Goal: Information Seeking & Learning: Learn about a topic

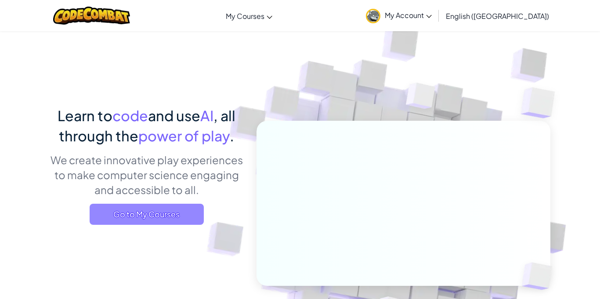
click at [134, 216] on span "Go to My Courses" at bounding box center [147, 214] width 114 height 21
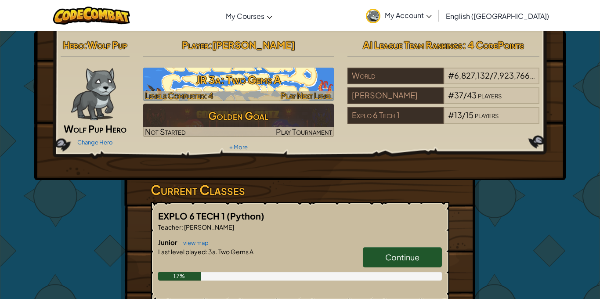
click at [198, 91] on span "Levels Completed: 4" at bounding box center [179, 96] width 68 height 10
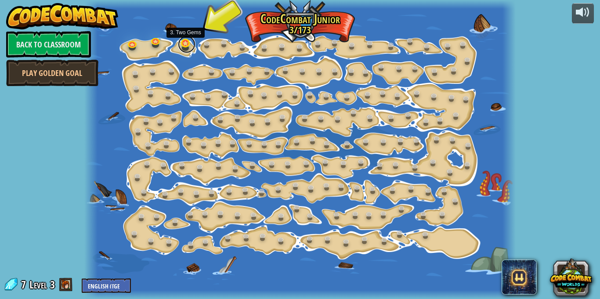
click at [183, 47] on link at bounding box center [187, 45] width 18 height 18
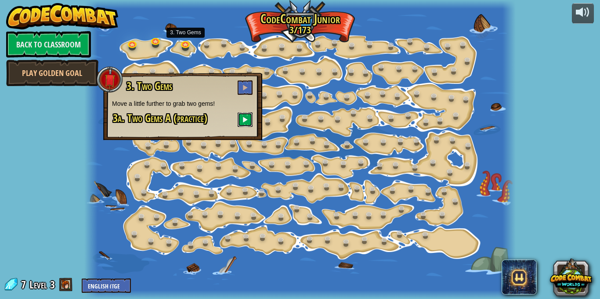
click at [244, 117] on span at bounding box center [245, 119] width 6 height 6
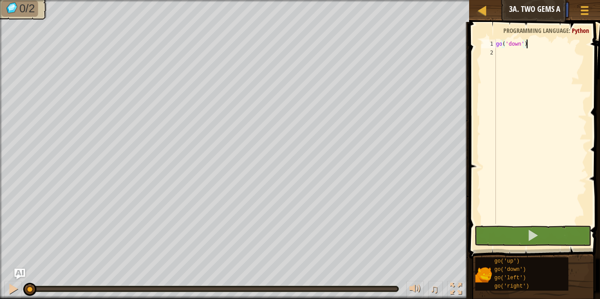
click at [499, 51] on div "go ( 'down' )" at bounding box center [540, 141] width 93 height 202
type textarea "g"
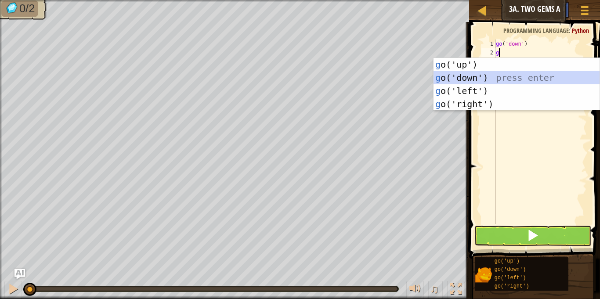
click at [445, 76] on div "g o('up') press enter g o('down') press enter g o('left') press enter g o('righ…" at bounding box center [517, 97] width 166 height 79
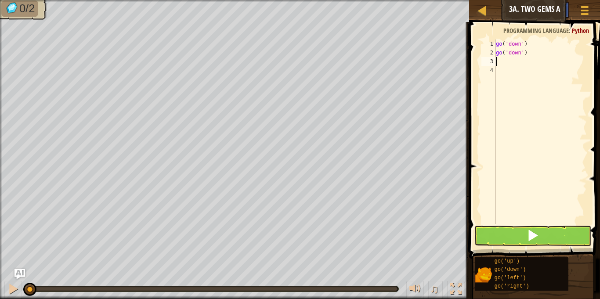
type textarea "g"
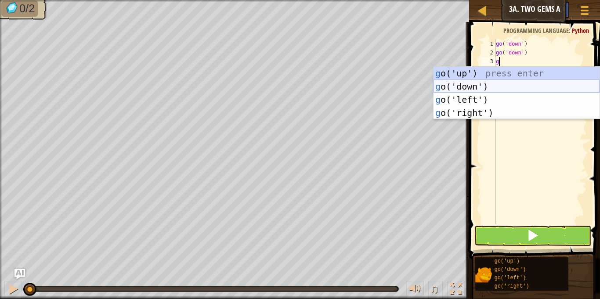
click at [472, 85] on div "g o('up') press enter g o('down') press enter g o('left') press enter g o('righ…" at bounding box center [517, 106] width 166 height 79
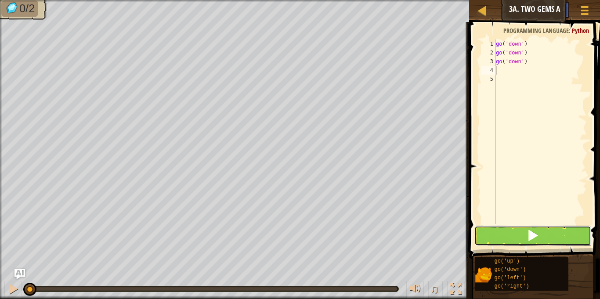
click at [541, 231] on button at bounding box center [533, 236] width 116 height 20
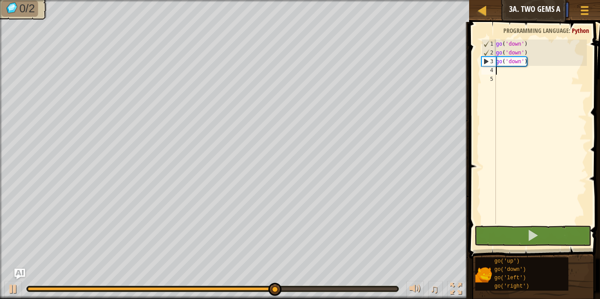
type textarea "g"
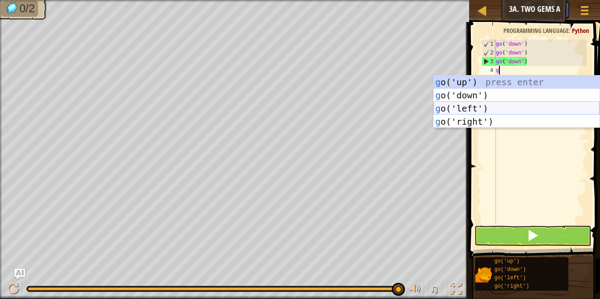
click at [485, 106] on div "g o('up') press enter g o('down') press enter g o('left') press enter g o('righ…" at bounding box center [517, 115] width 166 height 79
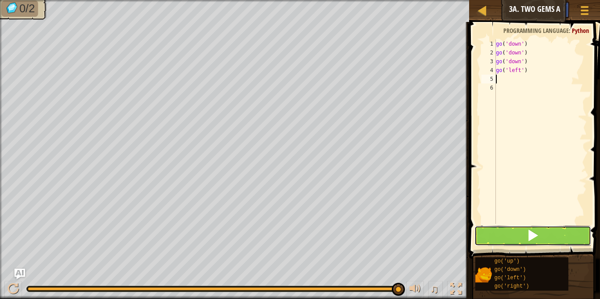
click at [515, 229] on button at bounding box center [533, 236] width 116 height 20
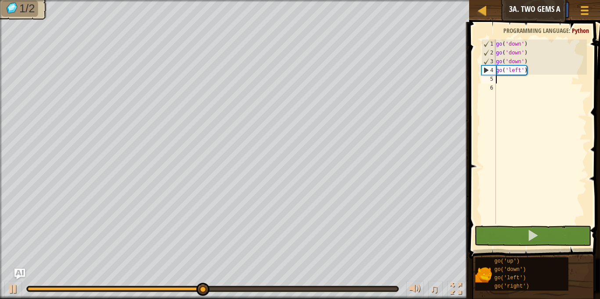
type textarea "g"
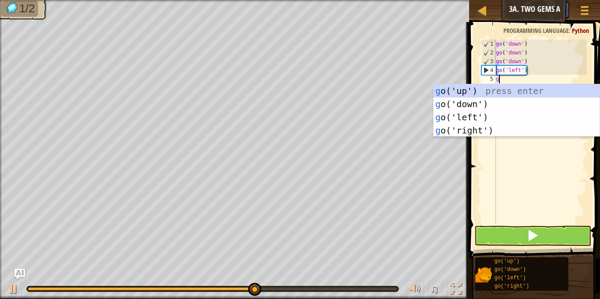
click at [484, 135] on div "g o('up') press enter g o('down') press enter g o('left') press enter g o('righ…" at bounding box center [517, 123] width 166 height 79
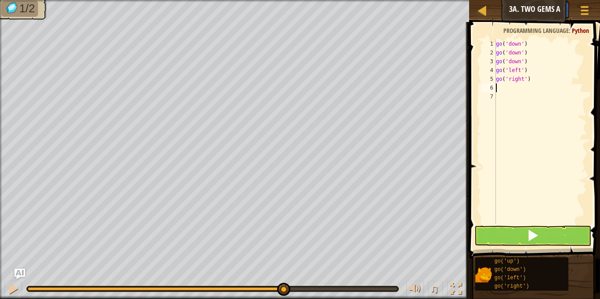
type textarea "g"
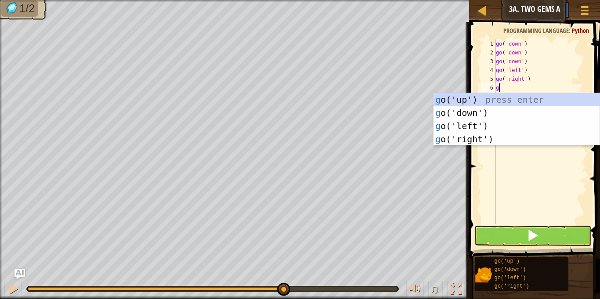
click at [483, 142] on div "g o('up') press enter g o('down') press enter g o('left') press enter g o('righ…" at bounding box center [517, 132] width 166 height 79
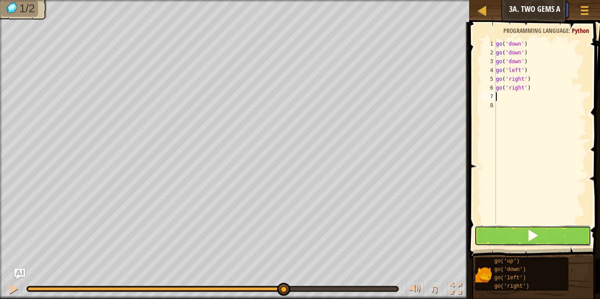
click at [522, 229] on button at bounding box center [533, 236] width 116 height 20
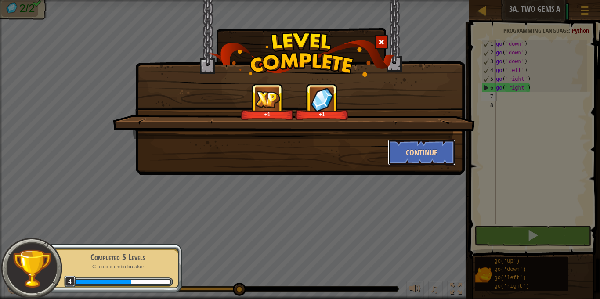
click at [428, 157] on button "Continue" at bounding box center [422, 152] width 68 height 26
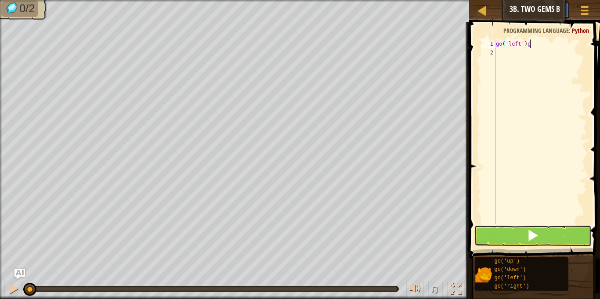
scroll to position [4, 4]
type textarea "go('left')"
click at [510, 56] on div "go ( 'left' )" at bounding box center [540, 141] width 93 height 202
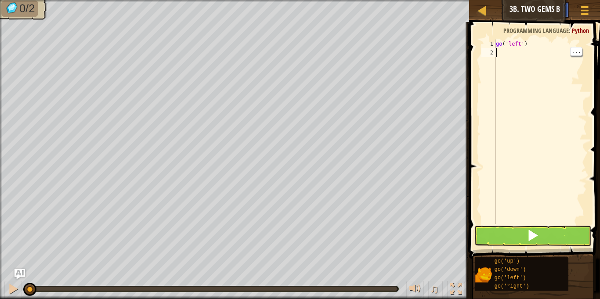
type textarea "g"
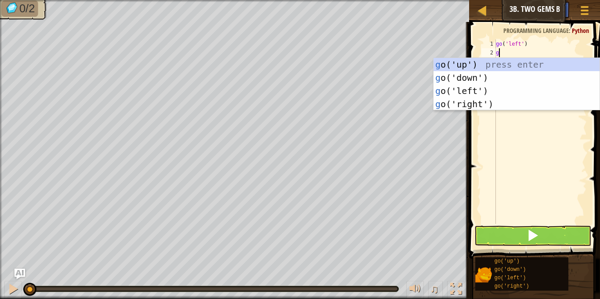
click at [494, 93] on div "g o('up') press enter g o('down') press enter g o('left') press enter g o('righ…" at bounding box center [517, 97] width 166 height 79
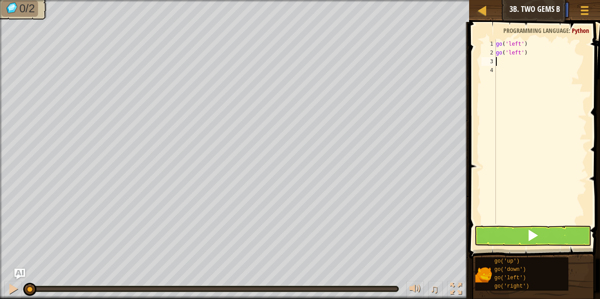
type textarea "g"
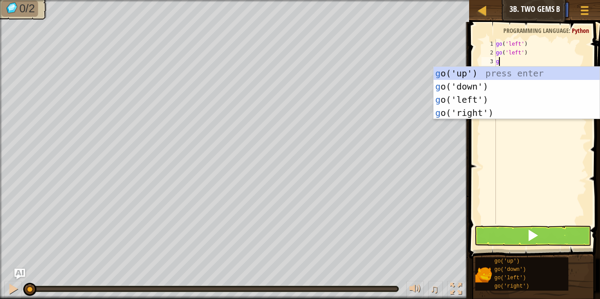
click at [503, 98] on div "g o('up') press enter g o('down') press enter g o('left') press enter g o('righ…" at bounding box center [517, 106] width 166 height 79
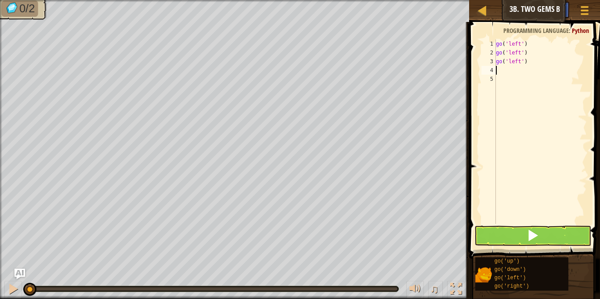
type textarea "g"
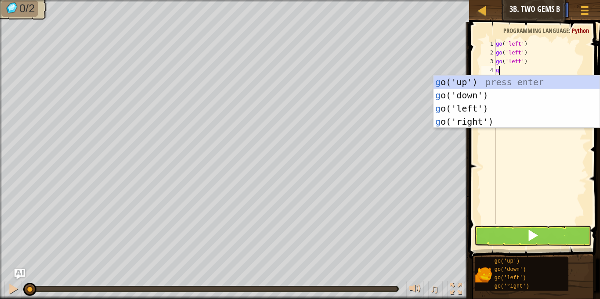
click at [465, 79] on div "g o('up') press enter g o('down') press enter g o('left') press enter g o('righ…" at bounding box center [517, 115] width 166 height 79
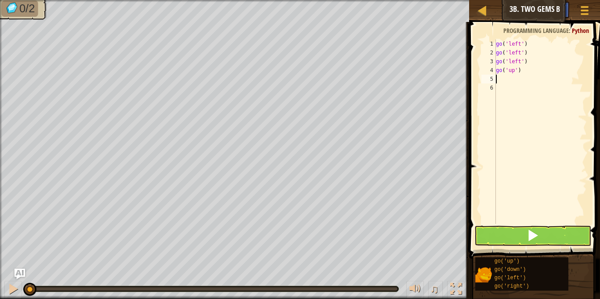
type textarea "g"
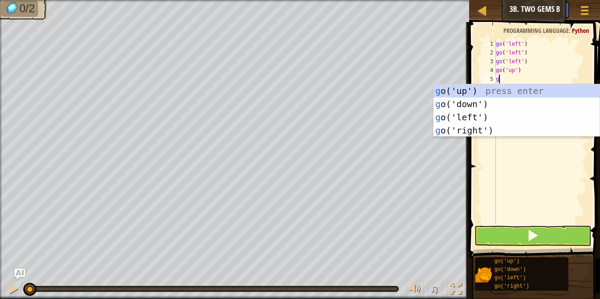
click at [491, 103] on div "g o('up') press enter g o('down') press enter g o('left') press enter g o('righ…" at bounding box center [517, 123] width 166 height 79
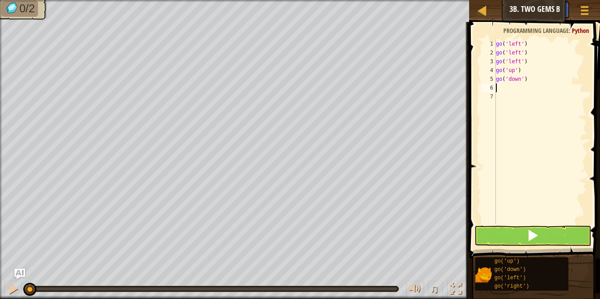
type textarea "g"
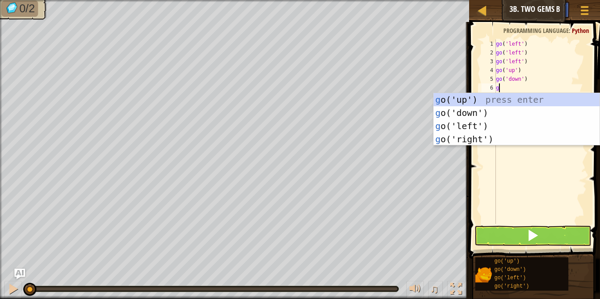
click at [497, 111] on div "g o('up') press enter g o('down') press enter g o('left') press enter g o('righ…" at bounding box center [517, 132] width 166 height 79
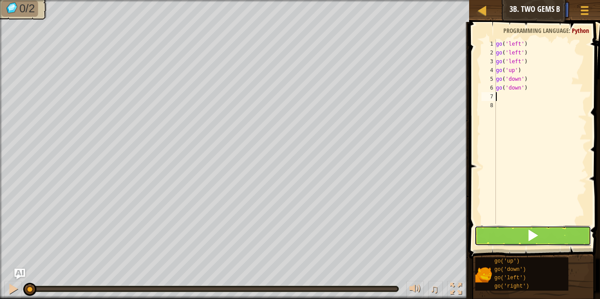
click at [542, 236] on button at bounding box center [533, 236] width 116 height 20
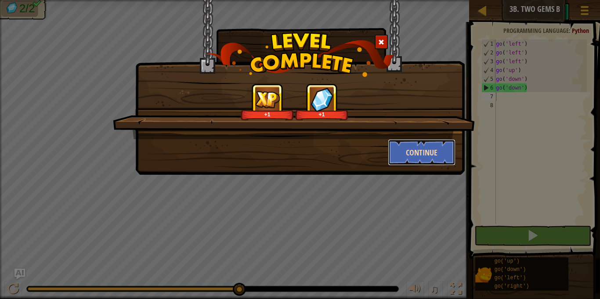
click at [446, 151] on button "Continue" at bounding box center [422, 152] width 68 height 26
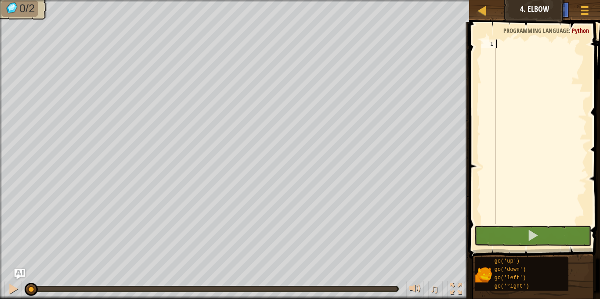
type textarea "g"
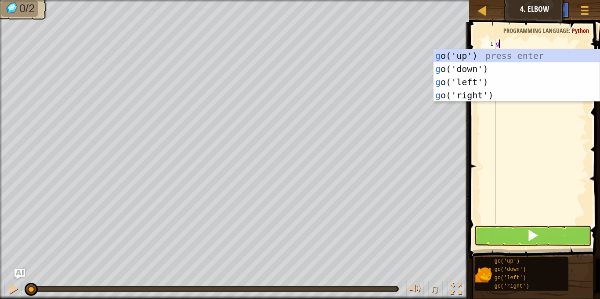
click at [472, 70] on div "g o('up') press enter g o('down') press enter g o('left') press enter g o('righ…" at bounding box center [517, 88] width 166 height 79
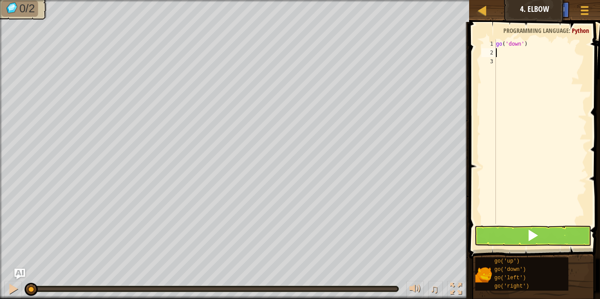
type textarea "g"
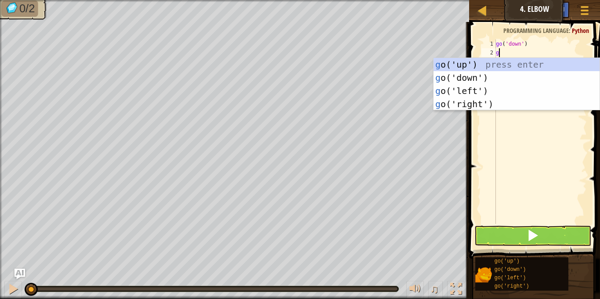
click at [475, 79] on div "g o('up') press enter g o('down') press enter g o('left') press enter g o('righ…" at bounding box center [517, 97] width 166 height 79
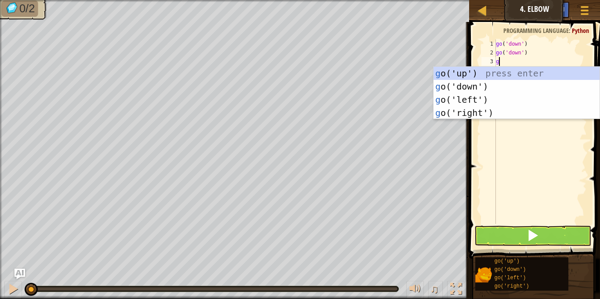
type textarea "g"
click at [466, 120] on div at bounding box center [465, 160] width 1 height 277
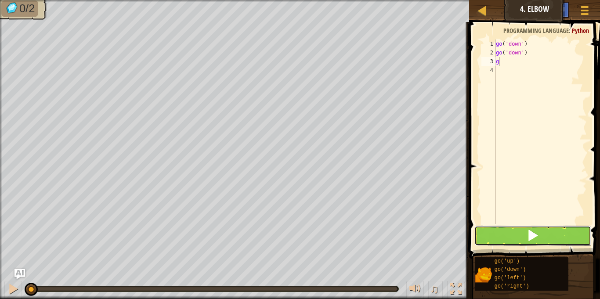
click at [564, 233] on button at bounding box center [533, 236] width 116 height 20
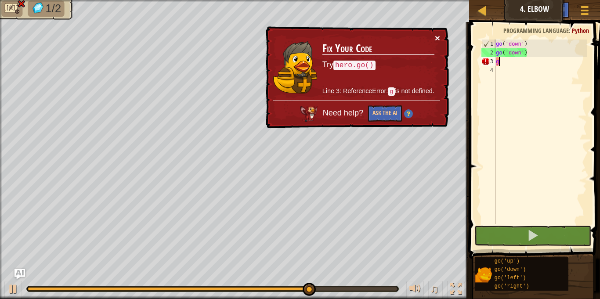
click at [439, 36] on button "×" at bounding box center [437, 37] width 5 height 9
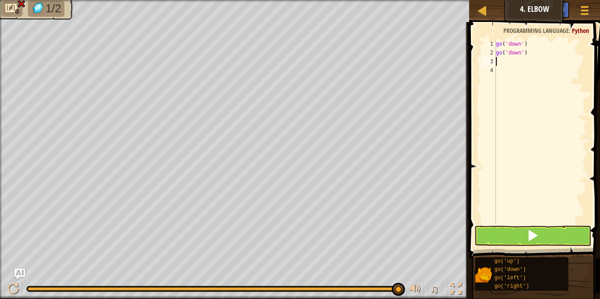
type textarea "g"
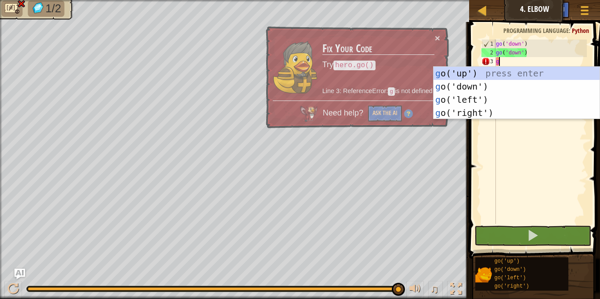
click at [474, 102] on div "g o('up') press enter g o('down') press enter g o('left') press enter g o('righ…" at bounding box center [517, 106] width 166 height 79
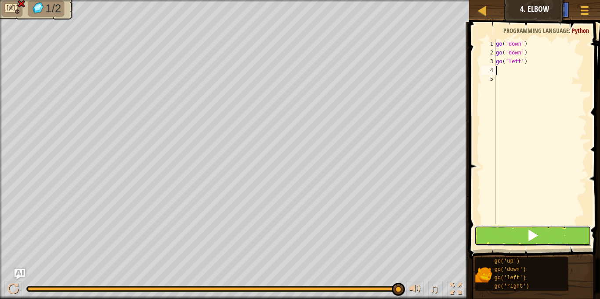
click at [553, 232] on button at bounding box center [533, 236] width 116 height 20
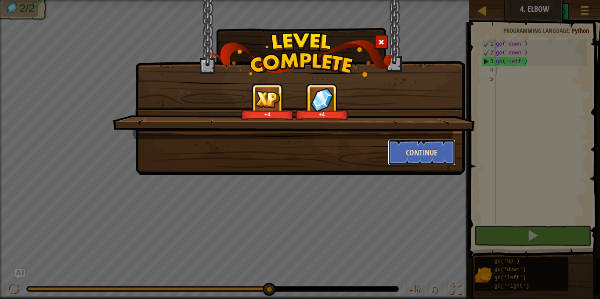
click at [416, 152] on button "Continue" at bounding box center [422, 152] width 68 height 26
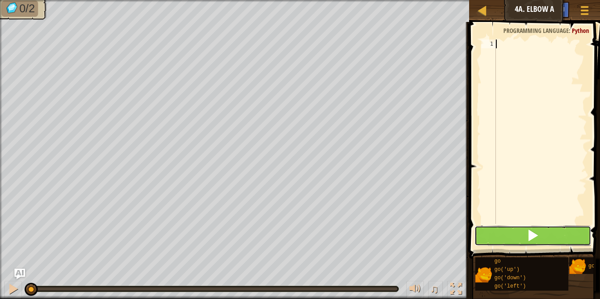
click at [552, 228] on button at bounding box center [533, 236] width 116 height 20
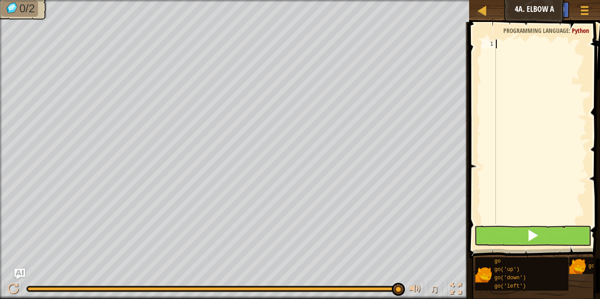
type textarea "g"
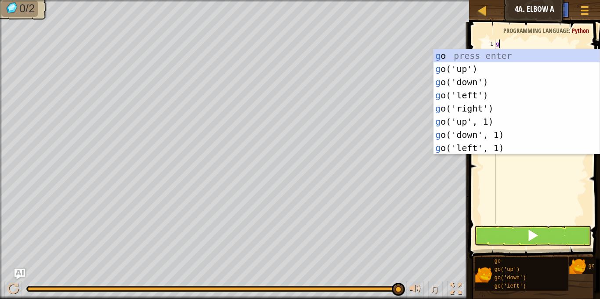
click at [501, 96] on div "g o press enter g o('up') press enter g o('down') press enter g o('left') press…" at bounding box center [517, 115] width 166 height 132
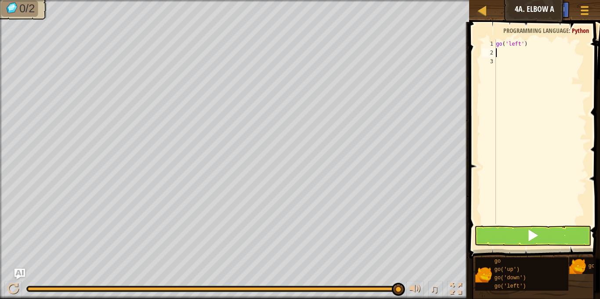
type textarea "g"
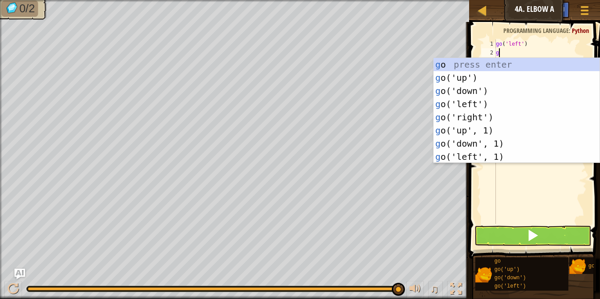
click at [500, 107] on div "g o press enter g o('up') press enter g o('down') press enter g o('left') press…" at bounding box center [517, 124] width 166 height 132
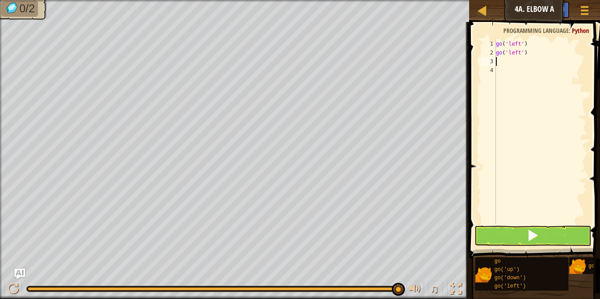
type textarea "g"
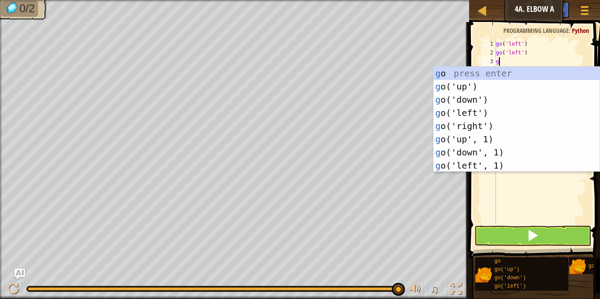
click at [501, 118] on div "g o press enter g o('up') press enter g o('down') press enter g o('left') press…" at bounding box center [517, 133] width 166 height 132
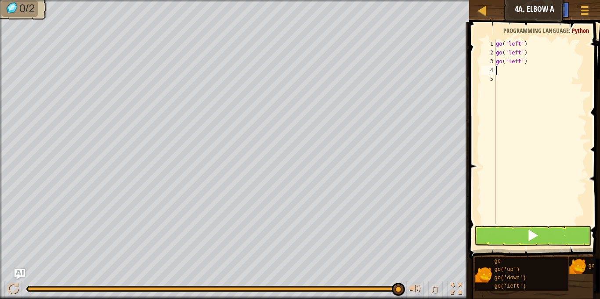
type textarea "g"
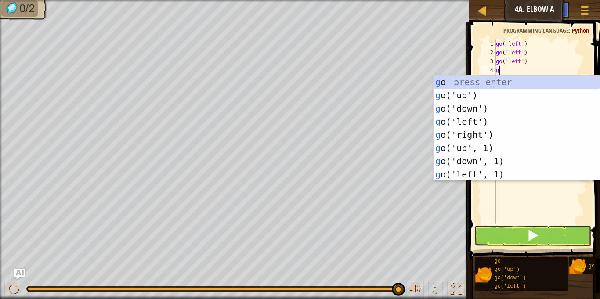
click at [487, 111] on div "g o press enter g o('up') press enter g o('down') press enter g o('left') press…" at bounding box center [517, 142] width 166 height 132
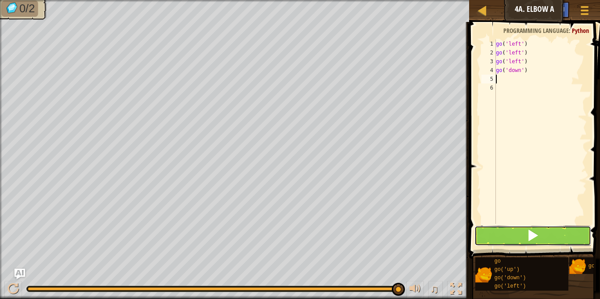
click at [561, 226] on button at bounding box center [533, 236] width 116 height 20
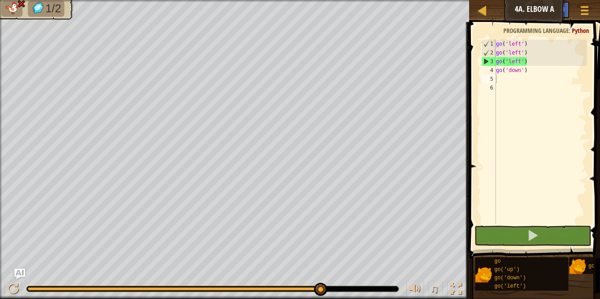
click at [23, 7] on img at bounding box center [21, 4] width 9 height 8
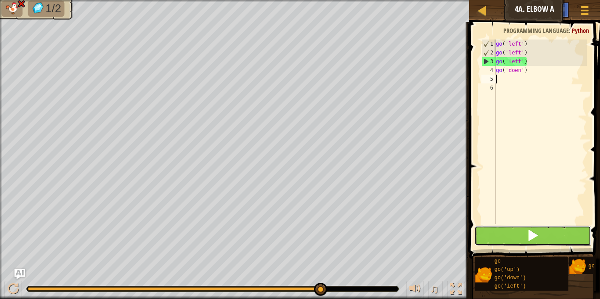
click at [531, 232] on span at bounding box center [533, 235] width 12 height 12
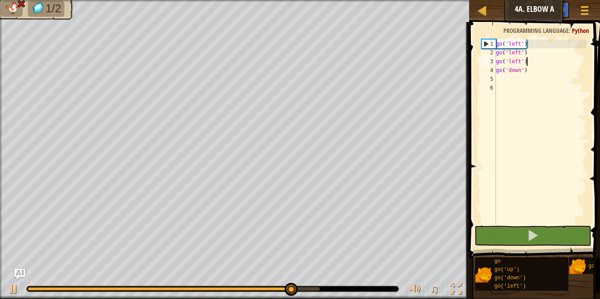
click at [533, 60] on div "go ( 'left' ) go ( 'left' ) go ( 'left' ) go ( 'down' )" at bounding box center [540, 141] width 93 height 202
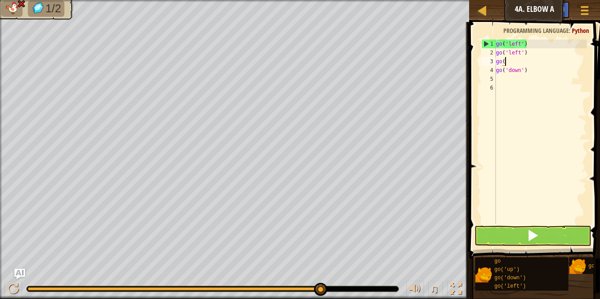
type textarea "g"
click at [561, 236] on button at bounding box center [533, 236] width 116 height 20
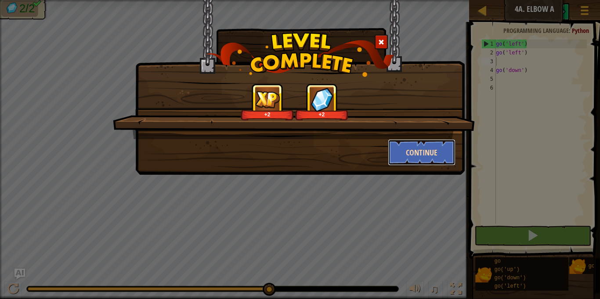
click at [431, 145] on button "Continue" at bounding box center [422, 152] width 68 height 26
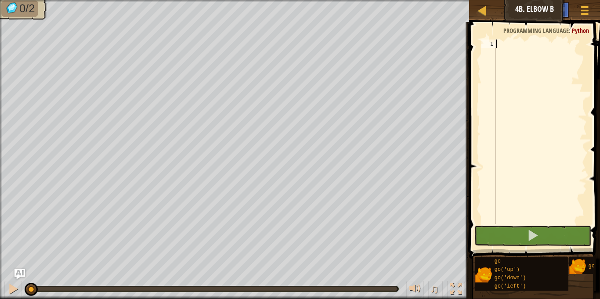
type textarea "g"
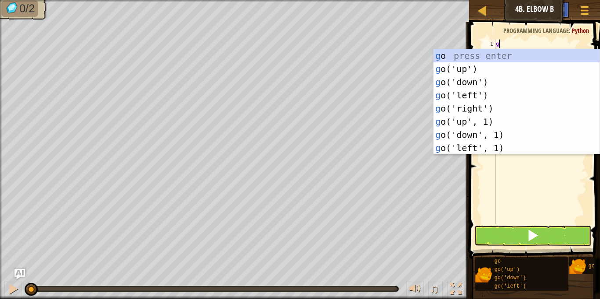
click at [503, 107] on div "g o press enter g o('up') press enter g o('down') press enter g o('left') press…" at bounding box center [517, 115] width 166 height 132
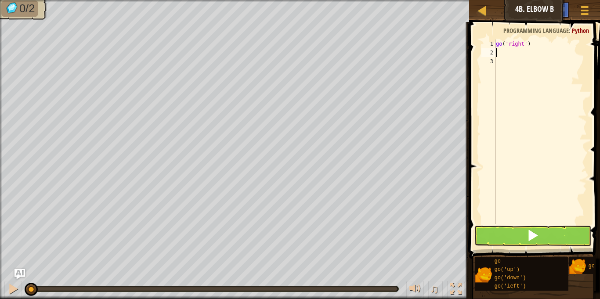
type textarea "g"
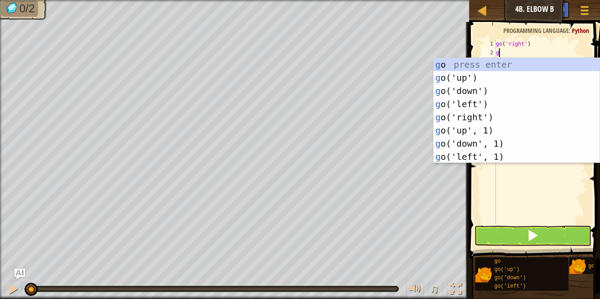
click at [497, 120] on div "g o press enter g o('up') press enter g o('down') press enter g o('left') press…" at bounding box center [517, 124] width 166 height 132
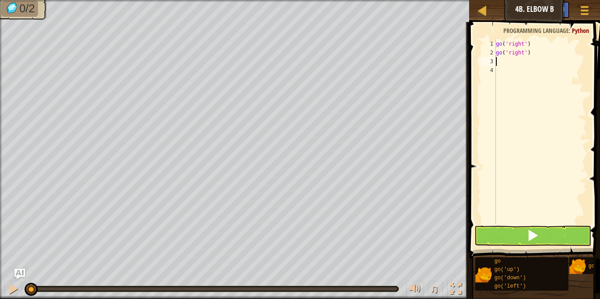
type textarea "g"
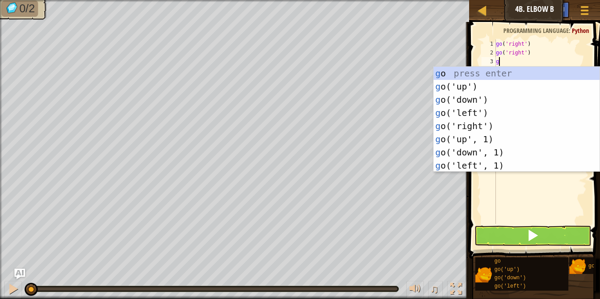
click at [500, 90] on div "g o press enter g o('up') press enter g o('down') press enter g o('left') press…" at bounding box center [517, 133] width 166 height 132
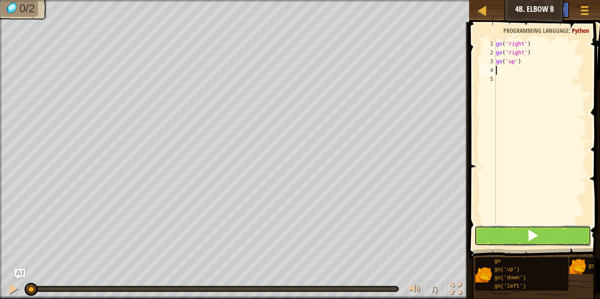
click at [579, 235] on button at bounding box center [533, 236] width 116 height 20
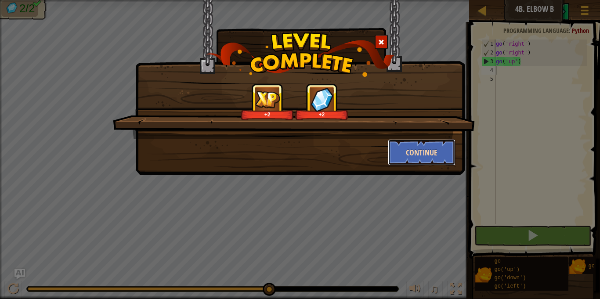
click at [437, 155] on button "Continue" at bounding box center [422, 152] width 68 height 26
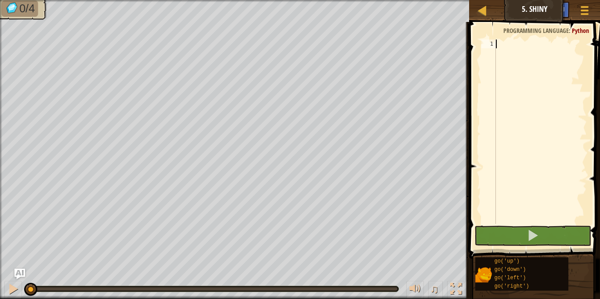
type textarea "g"
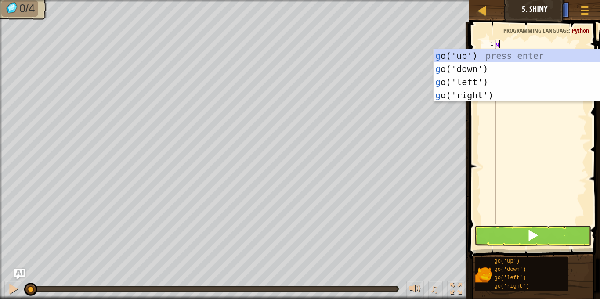
click at [488, 85] on div "g o('up') press enter g o('down') press enter g o('left') press enter g o('righ…" at bounding box center [517, 88] width 166 height 79
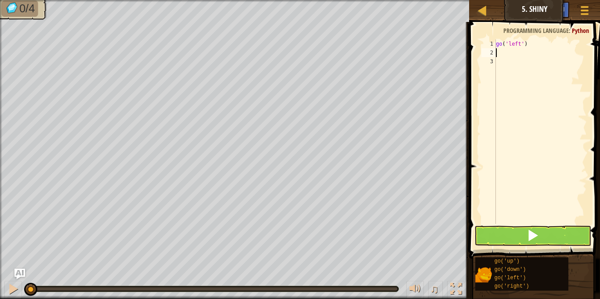
type textarea "g"
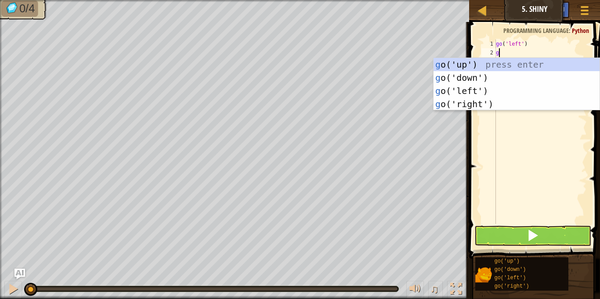
click at [493, 95] on div "g o('up') press enter g o('down') press enter g o('left') press enter g o('righ…" at bounding box center [517, 97] width 166 height 79
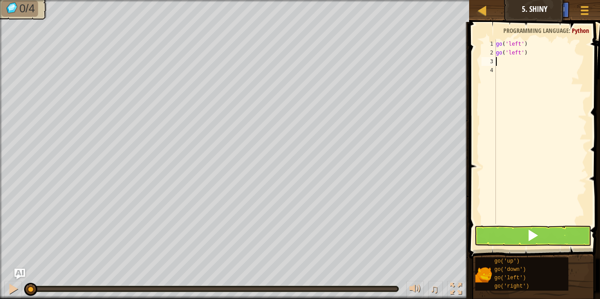
type textarea "g"
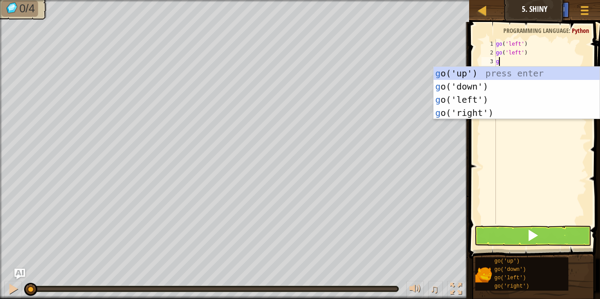
click at [490, 90] on div "g o('up') press enter g o('down') press enter g o('left') press enter g o('righ…" at bounding box center [517, 106] width 166 height 79
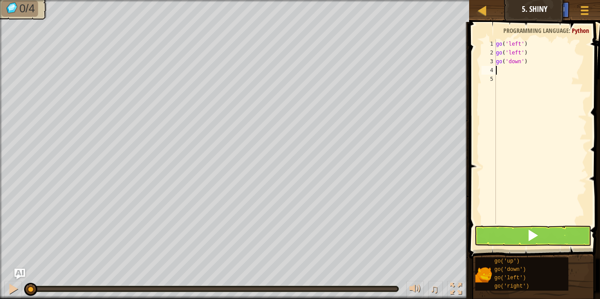
type textarea "g"
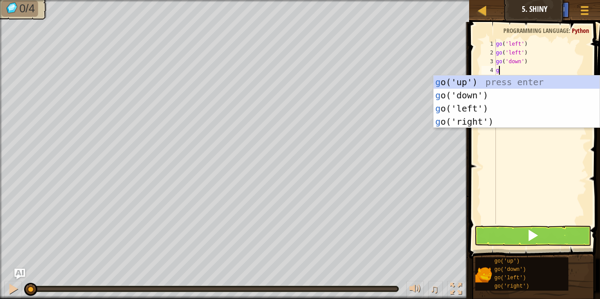
click at [486, 123] on div "g o('up') press enter g o('down') press enter g o('left') press enter g o('righ…" at bounding box center [517, 115] width 166 height 79
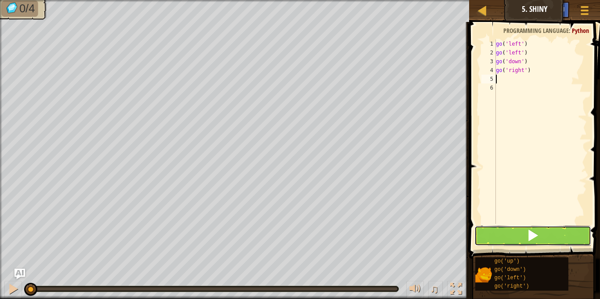
click at [569, 229] on button at bounding box center [533, 236] width 116 height 20
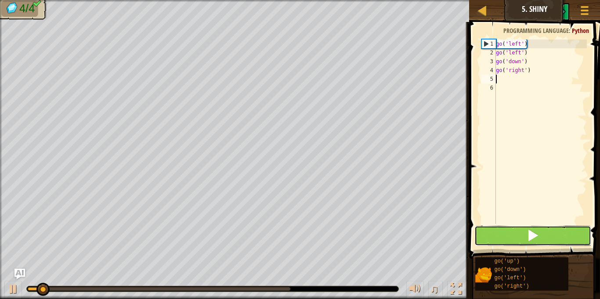
click at [575, 240] on button at bounding box center [533, 236] width 116 height 20
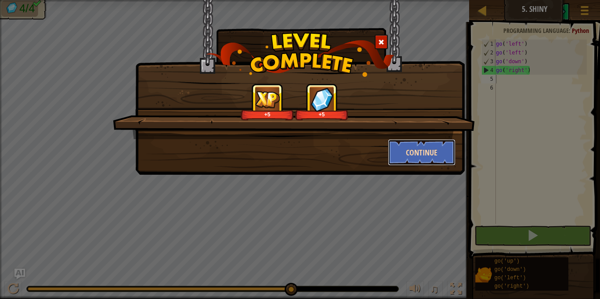
click at [434, 147] on button "Continue" at bounding box center [422, 152] width 68 height 26
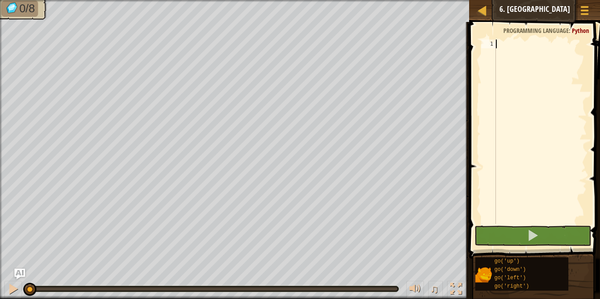
type textarea "g"
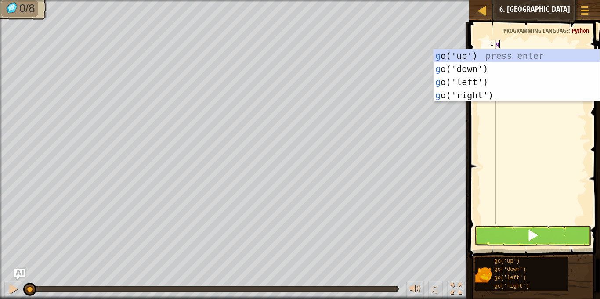
click at [465, 54] on div "g o('up') press enter g o('down') press enter g o('left') press enter g o('righ…" at bounding box center [517, 88] width 166 height 79
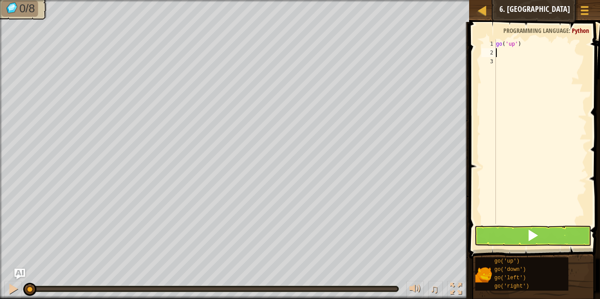
type textarea "g"
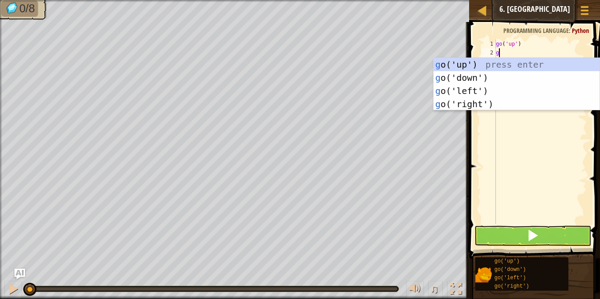
click at [485, 92] on div "g o('up') press enter g o('down') press enter g o('left') press enter g o('righ…" at bounding box center [517, 97] width 166 height 79
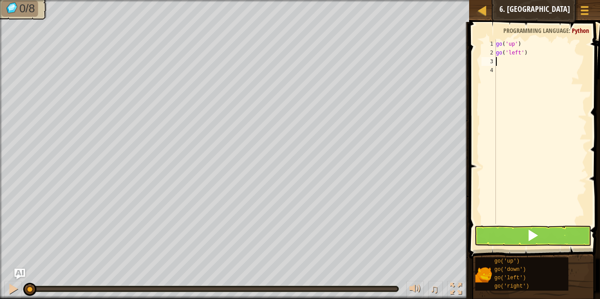
type textarea "g"
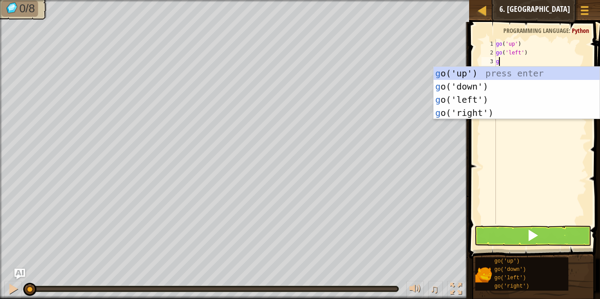
click at [477, 87] on div "g o('up') press enter g o('down') press enter g o('left') press enter g o('righ…" at bounding box center [517, 106] width 166 height 79
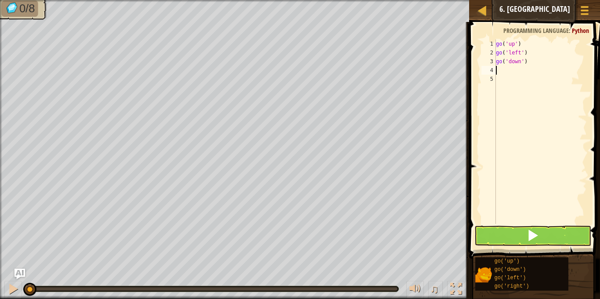
type textarea "g"
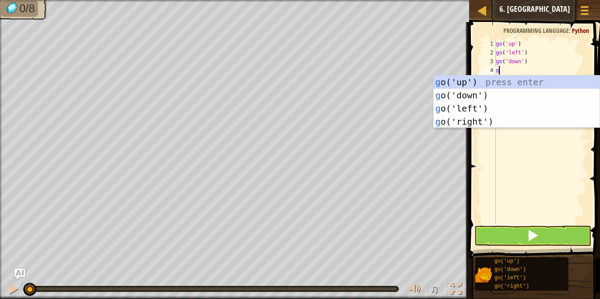
click at [482, 99] on div "g o('up') press enter g o('down') press enter g o('left') press enter g o('righ…" at bounding box center [517, 115] width 166 height 79
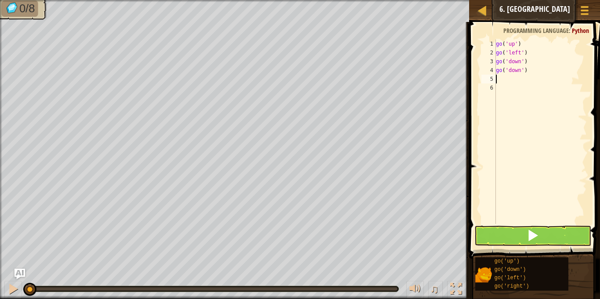
type textarea "g"
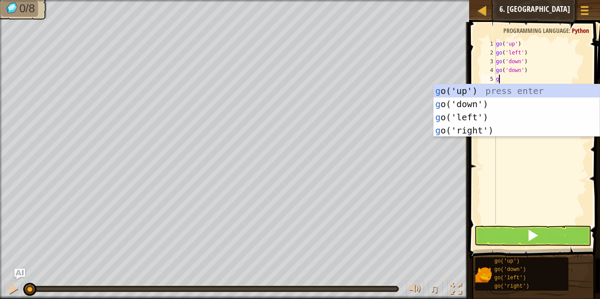
click at [484, 103] on div "g o('up') press enter g o('down') press enter g o('left') press enter g o('righ…" at bounding box center [517, 123] width 166 height 79
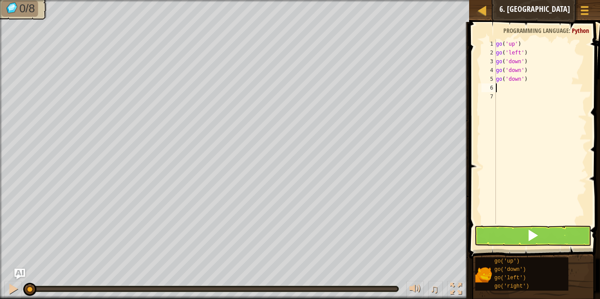
click at [540, 81] on div "go ( 'up' ) go ( 'left' ) go ( 'down' ) go ( 'down' ) go ( 'down' )" at bounding box center [540, 141] width 93 height 202
type textarea "g"
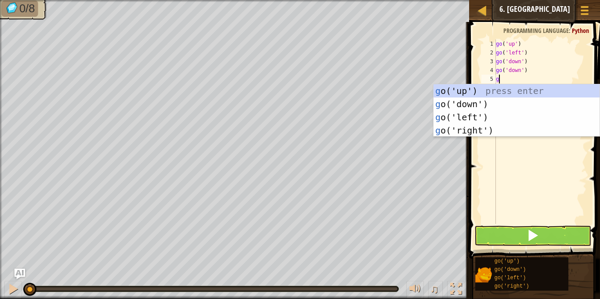
click at [485, 136] on div "g o('up') press enter g o('down') press enter g o('left') press enter g o('righ…" at bounding box center [517, 123] width 166 height 79
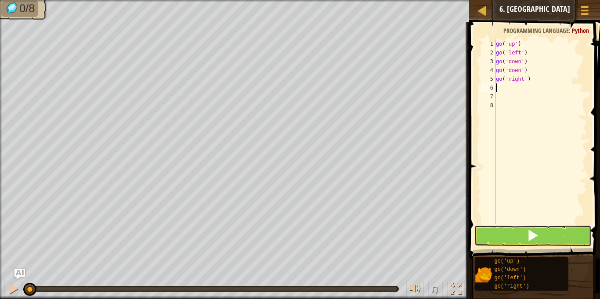
type textarea "g"
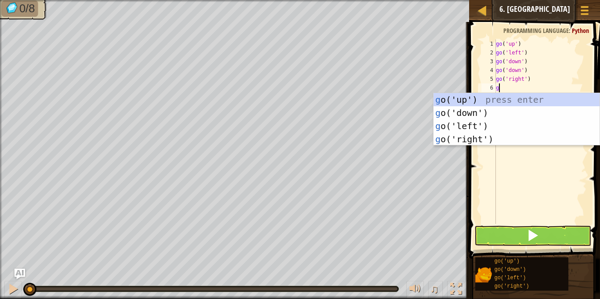
click at [483, 143] on div "g o('up') press enter g o('down') press enter g o('left') press enter g o('righ…" at bounding box center [517, 132] width 166 height 79
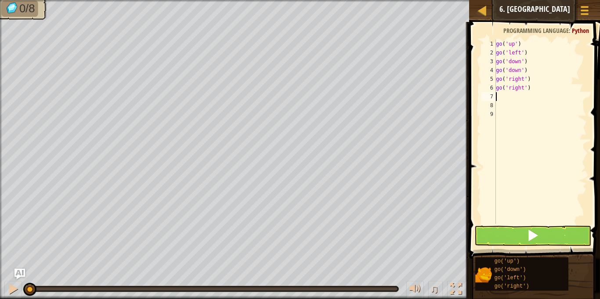
type textarea "g"
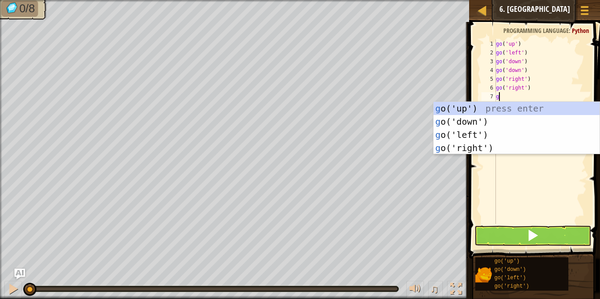
click at [464, 109] on div "g o('up') press enter g o('down') press enter g o('left') press enter g o('righ…" at bounding box center [517, 141] width 166 height 79
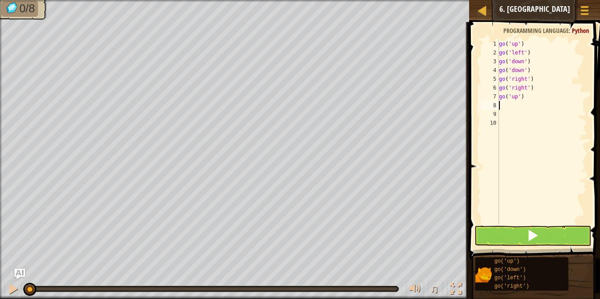
type textarea "g"
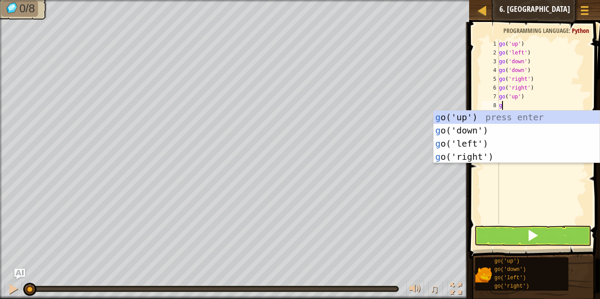
click at [464, 121] on div "g o('up') press enter g o('down') press enter g o('left') press enter g o('righ…" at bounding box center [517, 150] width 166 height 79
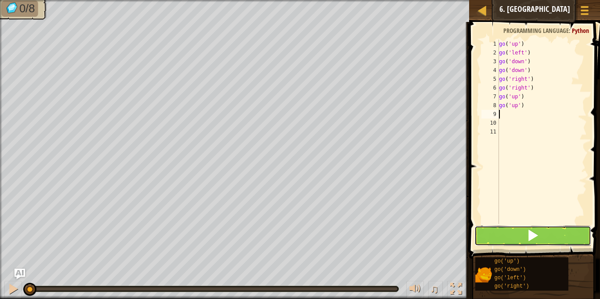
click at [542, 228] on button at bounding box center [533, 236] width 116 height 20
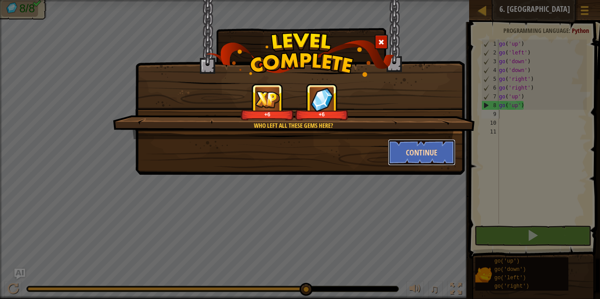
click at [426, 156] on button "Continue" at bounding box center [422, 152] width 68 height 26
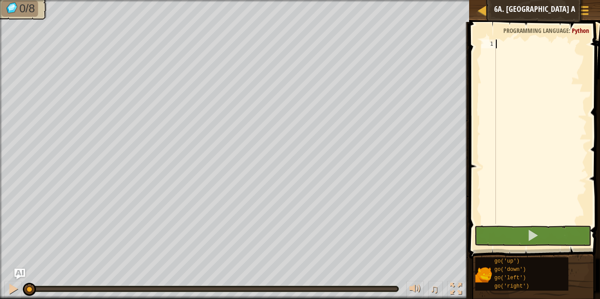
type textarea "g"
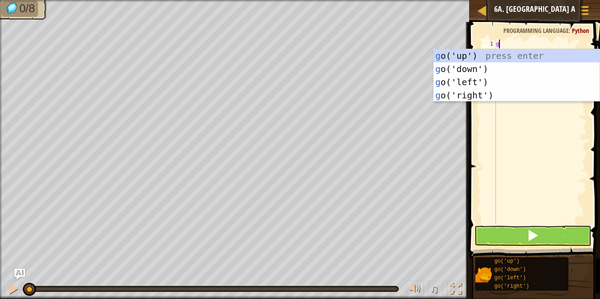
click at [465, 69] on div "g o('up') press enter g o('down') press enter g o('left') press enter g o('righ…" at bounding box center [517, 88] width 166 height 79
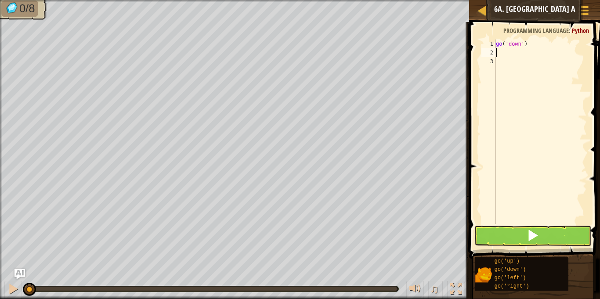
type textarea "g"
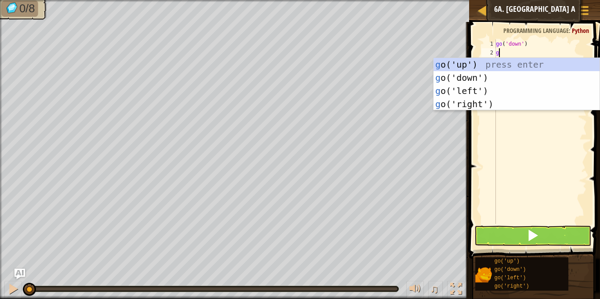
click at [486, 93] on div "g o('up') press enter g o('down') press enter g o('left') press enter g o('righ…" at bounding box center [517, 97] width 166 height 79
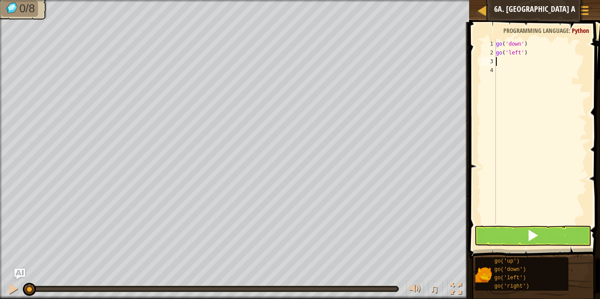
type textarea "g"
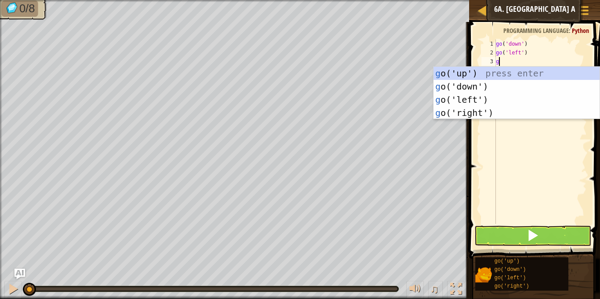
click at [464, 71] on div "g o('up') press enter g o('down') press enter g o('left') press enter g o('righ…" at bounding box center [517, 106] width 166 height 79
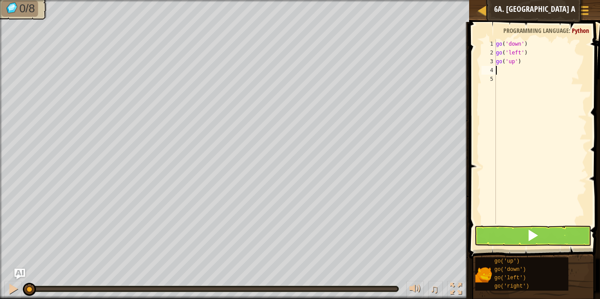
type textarea "g"
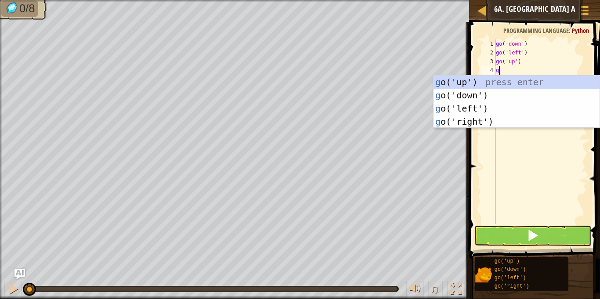
click at [461, 82] on div "g o('up') press enter g o('down') press enter g o('left') press enter g o('righ…" at bounding box center [517, 115] width 166 height 79
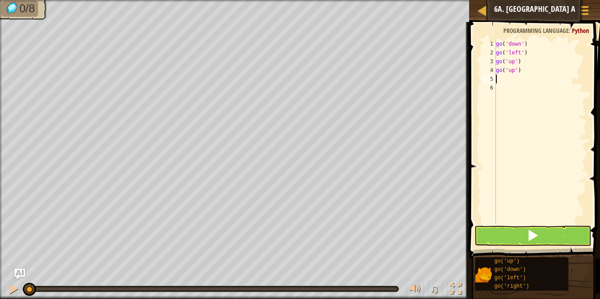
type textarea "g"
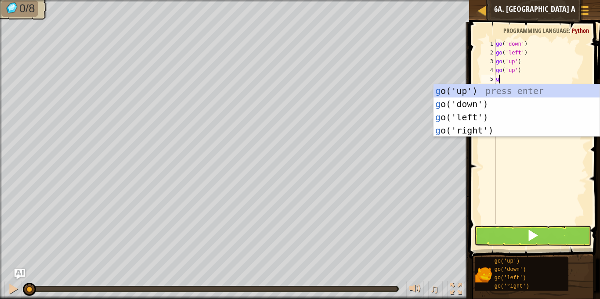
click at [483, 120] on div "g o('up') press enter g o('down') press enter g o('left') press enter g o('righ…" at bounding box center [517, 123] width 166 height 79
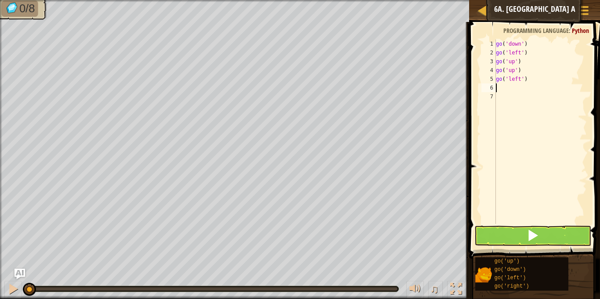
type textarea "g"
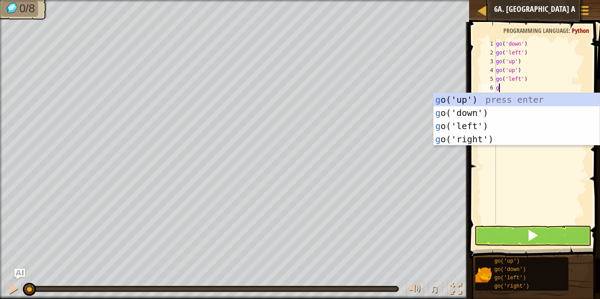
click at [483, 127] on div "g o('up') press enter g o('down') press enter g o('left') press enter g o('righ…" at bounding box center [517, 132] width 166 height 79
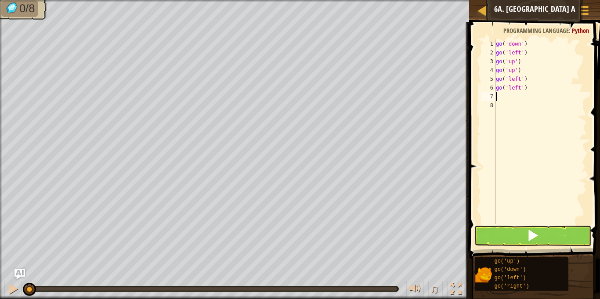
type textarea "g"
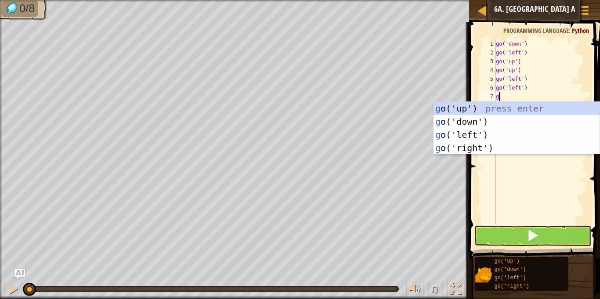
click at [461, 107] on div "g o('up') press enter g o('down') press enter g o('left') press enter g o('righ…" at bounding box center [517, 141] width 166 height 79
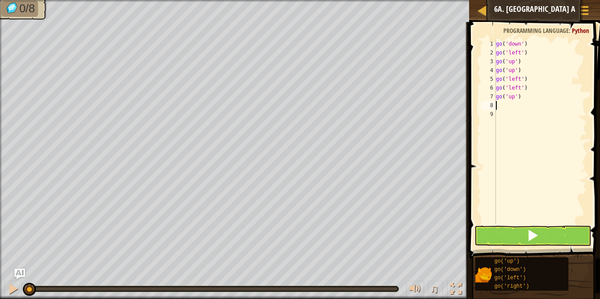
type textarea "g"
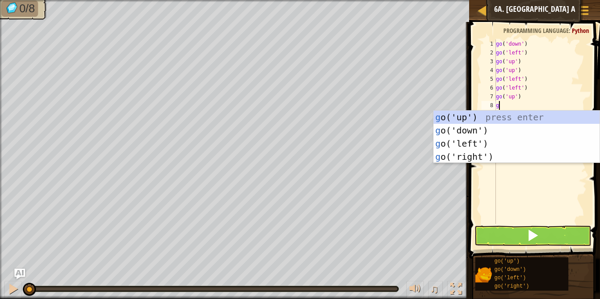
click at [461, 120] on div "g o('up') press enter g o('down') press enter g o('left') press enter g o('righ…" at bounding box center [517, 150] width 166 height 79
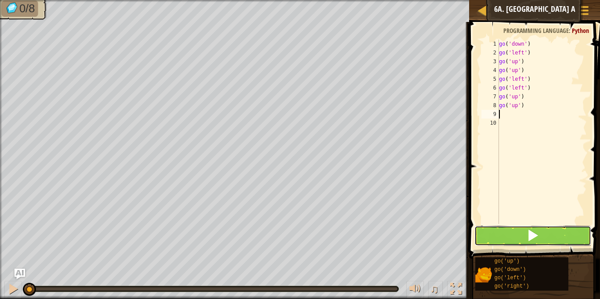
click at [566, 233] on button at bounding box center [533, 236] width 116 height 20
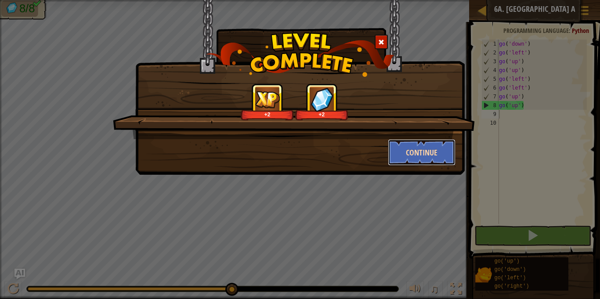
click at [429, 155] on button "Continue" at bounding box center [422, 152] width 68 height 26
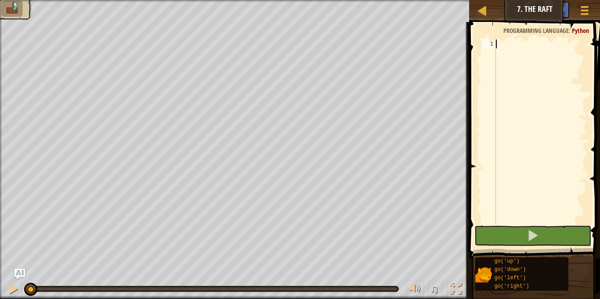
type textarea "g"
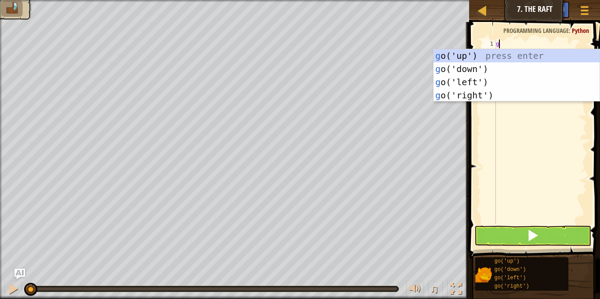
click at [462, 55] on div "g o('up') press enter g o('down') press enter g o('left') press enter g o('righ…" at bounding box center [517, 88] width 166 height 79
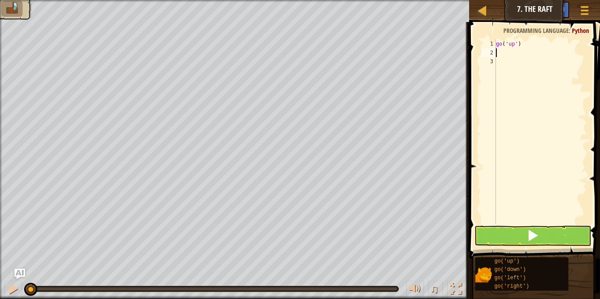
type textarea "g"
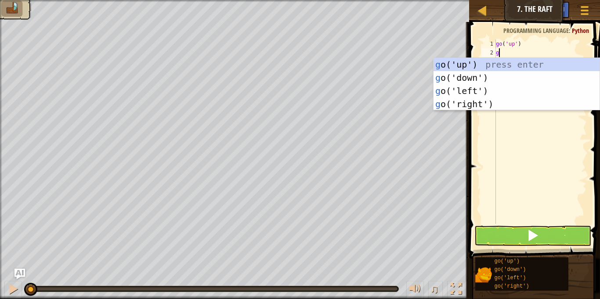
click at [477, 91] on div "g o('up') press enter g o('down') press enter g o('left') press enter g o('righ…" at bounding box center [517, 97] width 166 height 79
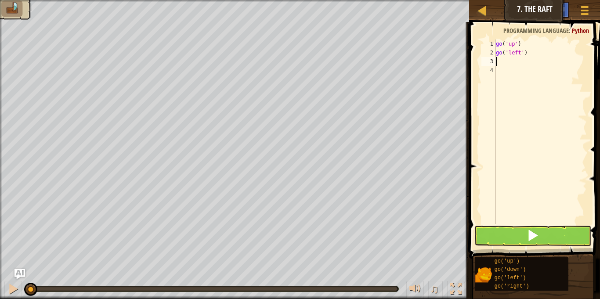
type textarea "g"
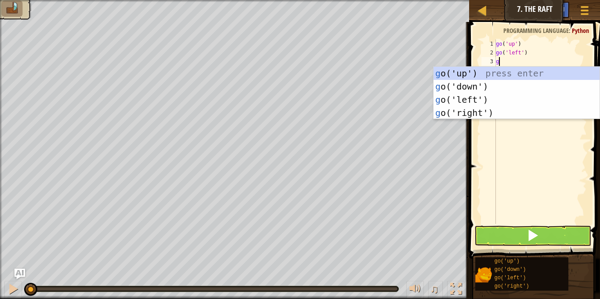
click at [486, 111] on div "g o('up') press enter g o('down') press enter g o('left') press enter g o('righ…" at bounding box center [517, 106] width 166 height 79
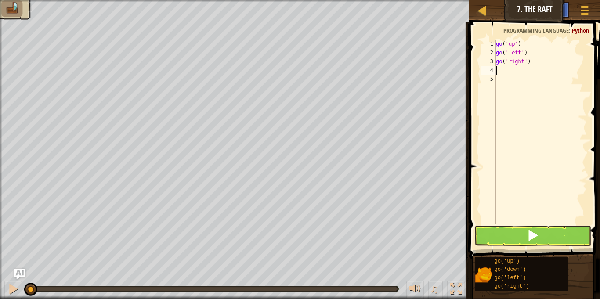
click at [537, 52] on div "go ( 'up' ) go ( 'left' ) go ( 'right' )" at bounding box center [540, 141] width 93 height 202
type textarea "g"
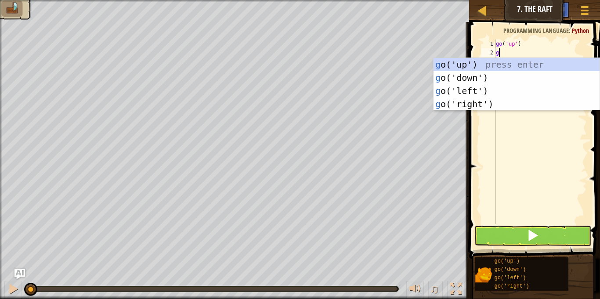
click at [495, 106] on div "g o('up') press enter g o('down') press enter g o('left') press enter g o('righ…" at bounding box center [517, 97] width 166 height 79
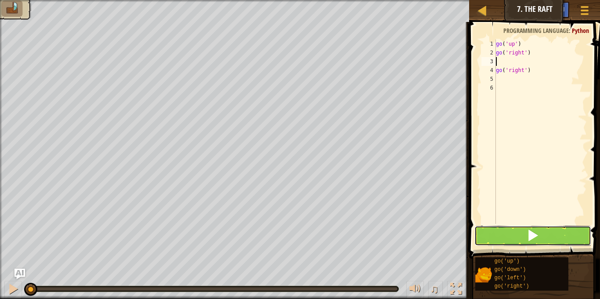
click at [520, 233] on button at bounding box center [533, 236] width 116 height 20
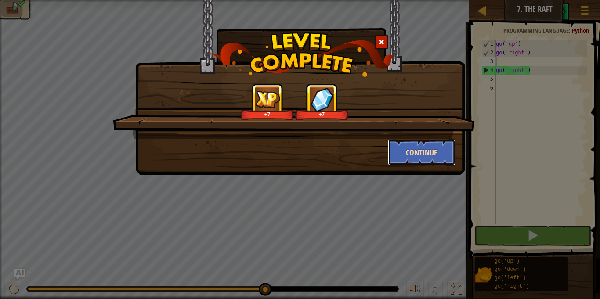
click at [435, 157] on button "Continue" at bounding box center [422, 152] width 68 height 26
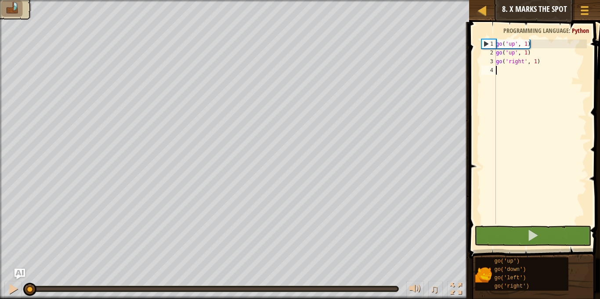
type textarea "g"
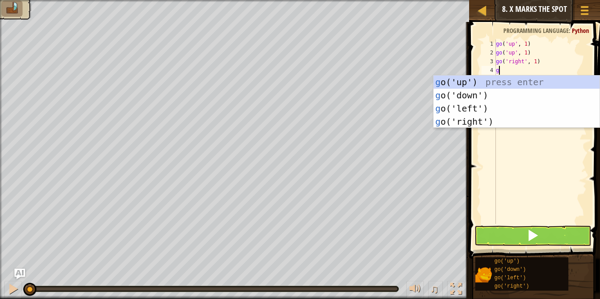
click at [492, 122] on div "g o('up') press enter g o('down') press enter g o('left') press enter g o('righ…" at bounding box center [517, 115] width 166 height 79
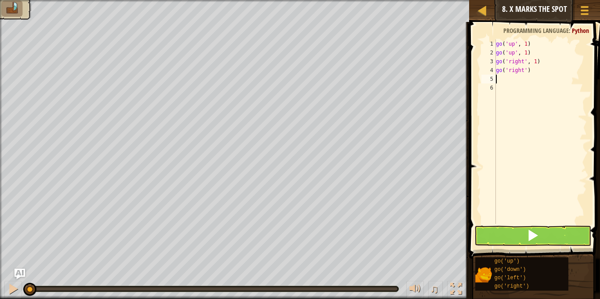
type textarea "g"
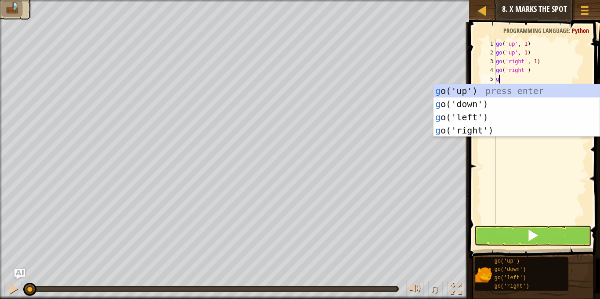
click at [486, 131] on div "g o('up') press enter g o('down') press enter g o('left') press enter g o('righ…" at bounding box center [517, 123] width 166 height 79
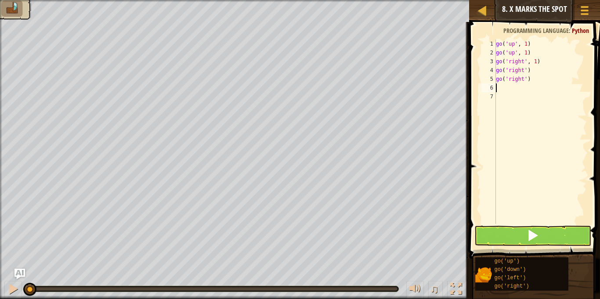
type textarea "g"
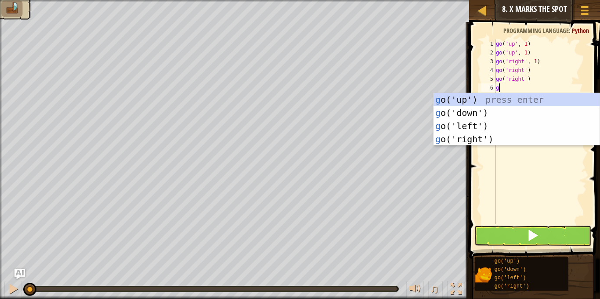
click at [480, 113] on div "g o('up') press enter g o('down') press enter g o('left') press enter g o('righ…" at bounding box center [517, 132] width 166 height 79
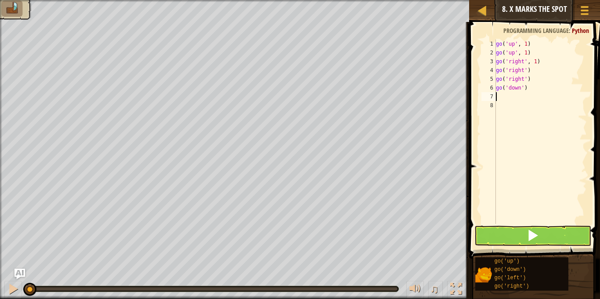
type textarea "g"
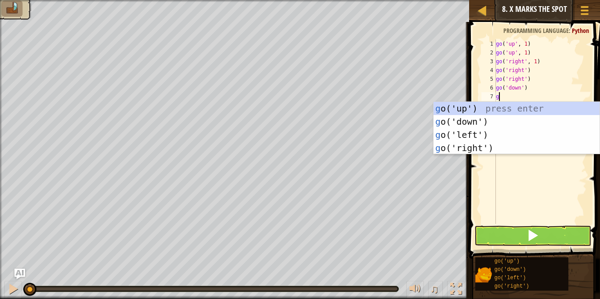
click at [487, 123] on div "g o('up') press enter g o('down') press enter g o('left') press enter g o('righ…" at bounding box center [517, 141] width 166 height 79
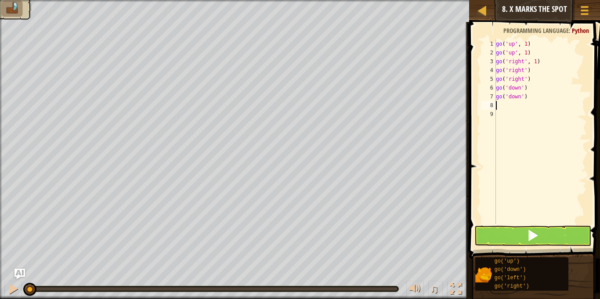
type textarea "g"
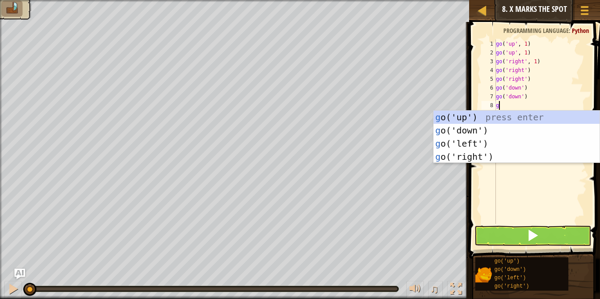
click at [486, 134] on div "g o('up') press enter g o('down') press enter g o('left') press enter g o('righ…" at bounding box center [517, 150] width 166 height 79
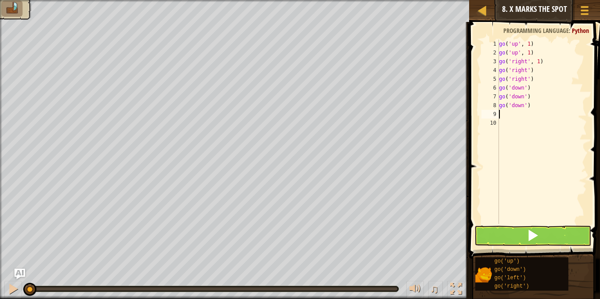
click at [541, 107] on div "go ( 'up' , 1 ) go ( 'up' , 1 ) go ( 'right' , 1 ) go ( 'right' ) go ( 'right' …" at bounding box center [542, 141] width 90 height 202
type textarea "g"
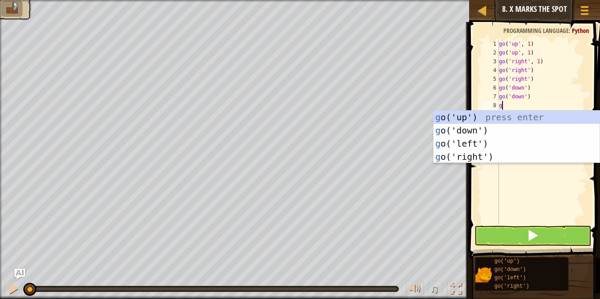
click at [483, 144] on div "g o('up') press enter g o('down') press enter g o('left') press enter g o('righ…" at bounding box center [517, 150] width 166 height 79
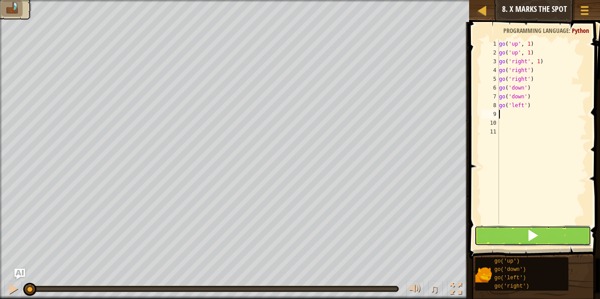
click at [562, 240] on button at bounding box center [533, 236] width 116 height 20
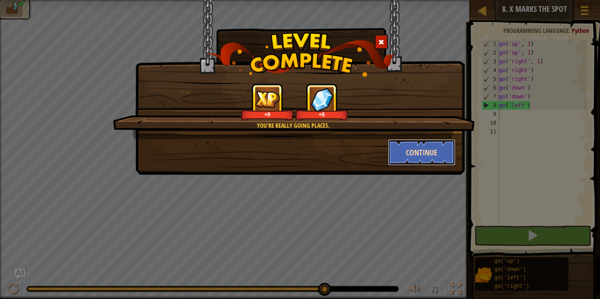
click at [427, 151] on button "Continue" at bounding box center [422, 152] width 68 height 26
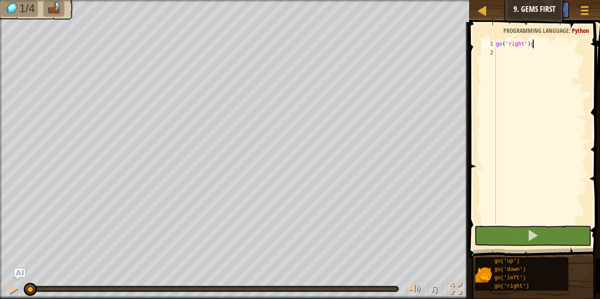
scroll to position [4, 5]
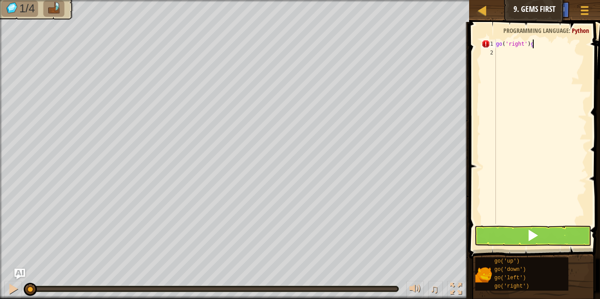
type textarea "go('right')"
click at [506, 54] on div "go ( 'right' )" at bounding box center [540, 141] width 93 height 202
type textarea "g"
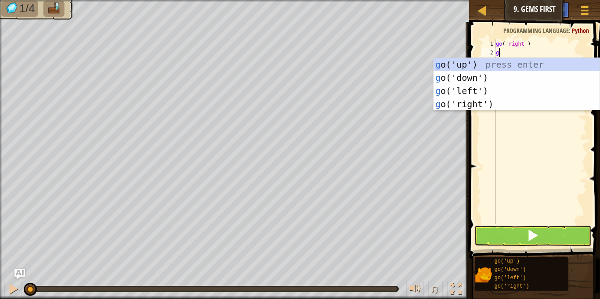
click at [486, 102] on div "g o('up') press enter g o('down') press enter g o('left') press enter g o('righ…" at bounding box center [517, 97] width 166 height 79
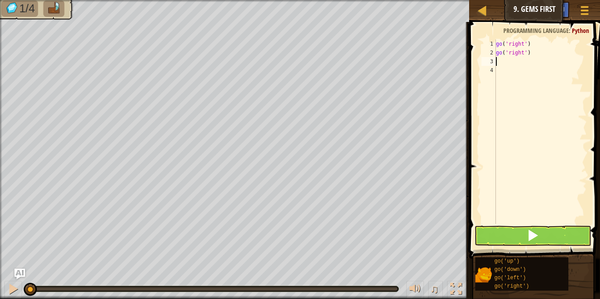
type textarea "g"
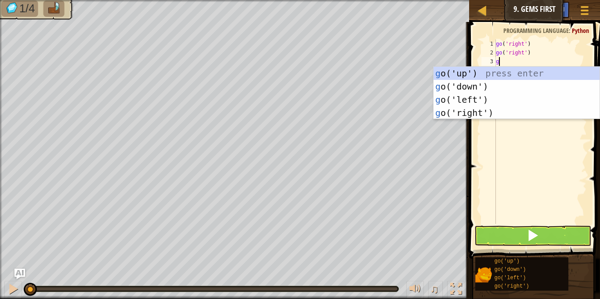
click at [453, 72] on div "g o('up') press enter g o('down') press enter g o('left') press enter g o('righ…" at bounding box center [517, 106] width 166 height 79
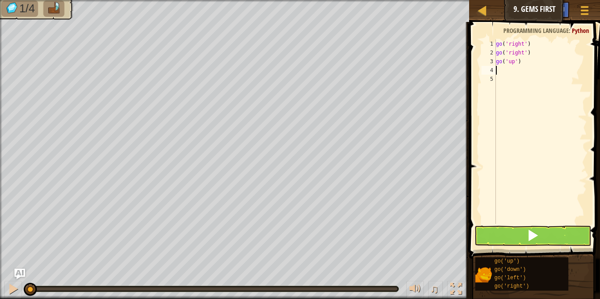
type textarea "g"
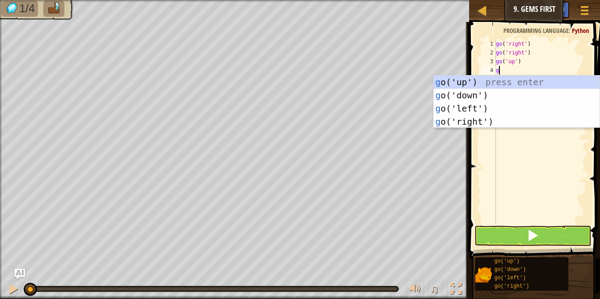
click at [490, 98] on div "g o('up') press enter g o('down') press enter g o('left') press enter g o('righ…" at bounding box center [517, 115] width 166 height 79
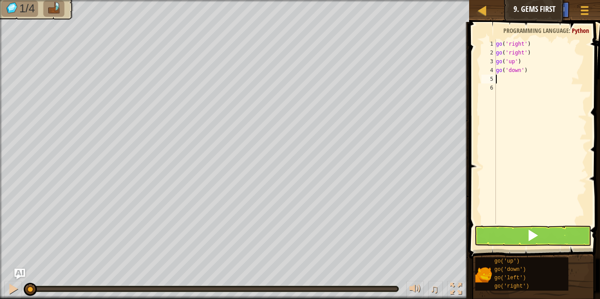
type textarea "g"
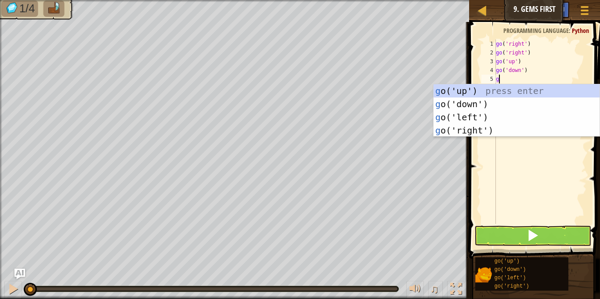
click at [494, 104] on div "g o('up') press enter g o('down') press enter g o('left') press enter g o('righ…" at bounding box center [517, 123] width 166 height 79
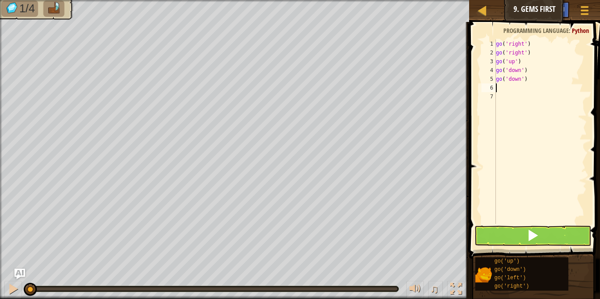
type textarea "g"
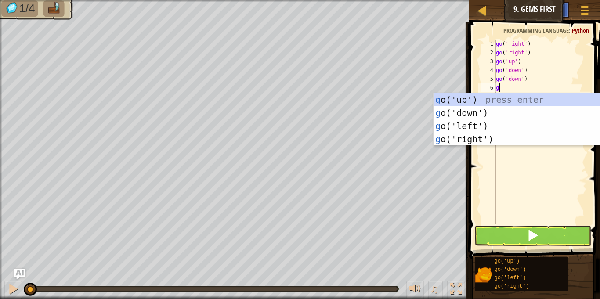
click at [473, 94] on div "g o('up') press enter g o('down') press enter g o('left') press enter g o('righ…" at bounding box center [517, 132] width 166 height 79
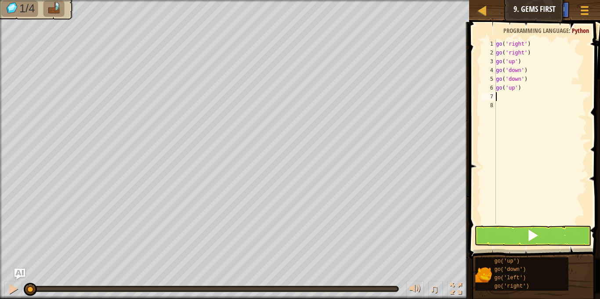
type textarea "g"
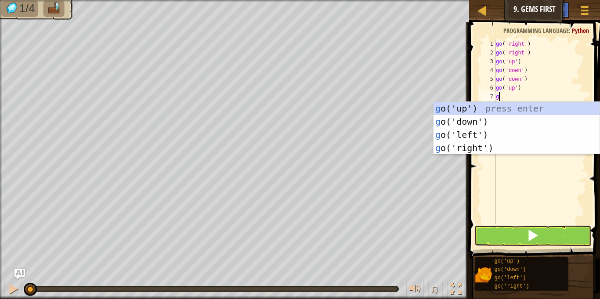
click at [486, 153] on div "g o('up') press enter g o('down') press enter g o('left') press enter g o('righ…" at bounding box center [517, 141] width 166 height 79
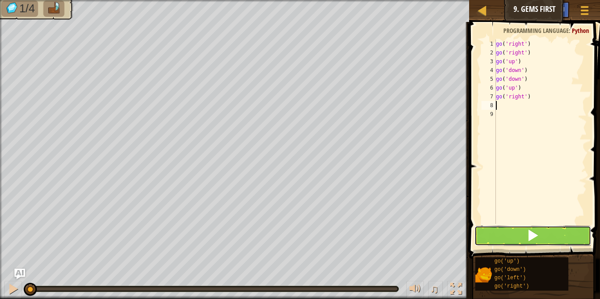
click at [557, 233] on button at bounding box center [533, 236] width 116 height 20
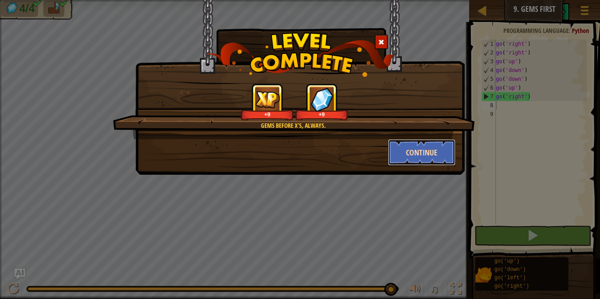
click at [429, 154] on button "Continue" at bounding box center [422, 152] width 68 height 26
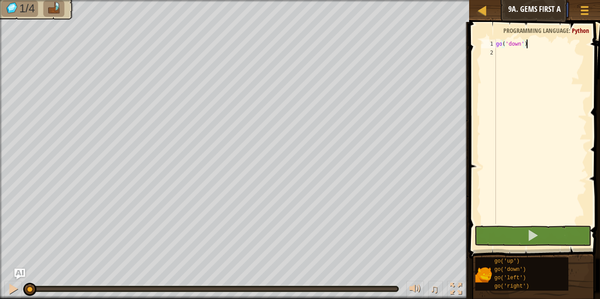
scroll to position [4, 4]
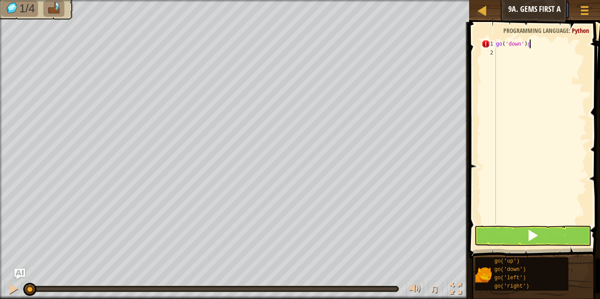
type textarea "go('down')"
click at [506, 54] on div "go ( 'down' )" at bounding box center [540, 141] width 93 height 202
type textarea "g"
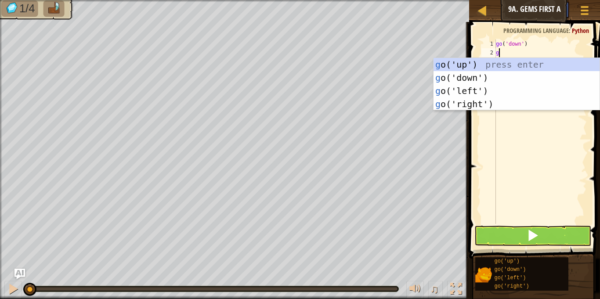
click at [488, 78] on div "g o('up') press enter g o('down') press enter g o('left') press enter g o('righ…" at bounding box center [517, 97] width 166 height 79
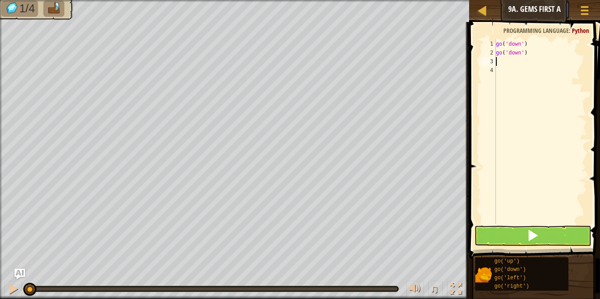
type textarea "g"
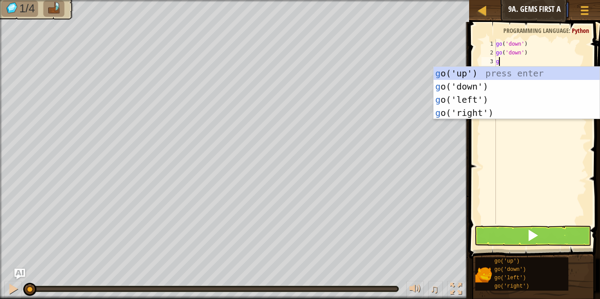
click at [476, 102] on div "g o('up') press enter g o('down') press enter g o('left') press enter g o('righ…" at bounding box center [517, 106] width 166 height 79
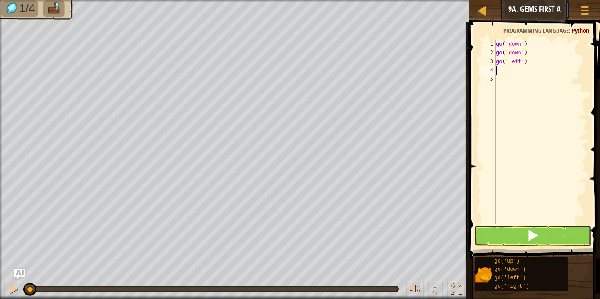
type textarea "g"
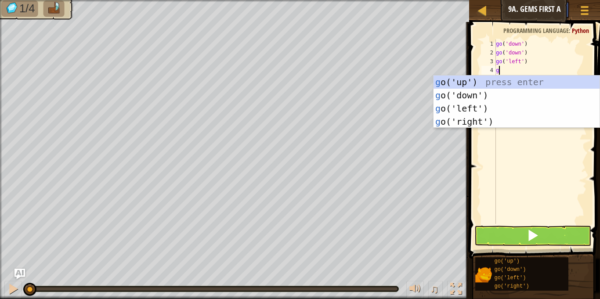
click at [486, 124] on div "g o('up') press enter g o('down') press enter g o('left') press enter g o('righ…" at bounding box center [517, 115] width 166 height 79
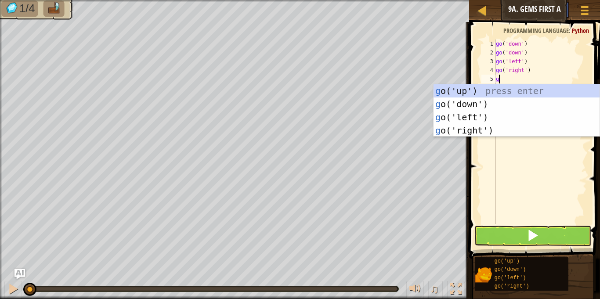
type textarea "g"
click at [479, 0] on body "Map Junior 9a. Gems First A Game Menu Ask AI 1 הההההההההההההההההההההההההההההההה…" at bounding box center [300, 0] width 600 height 0
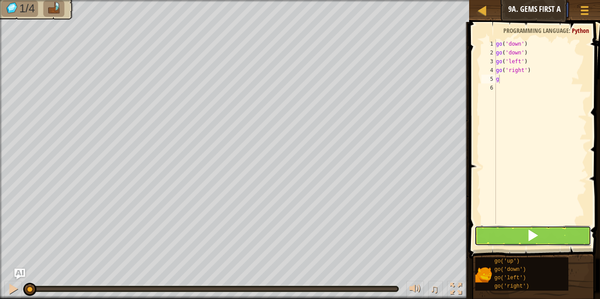
click at [534, 235] on span at bounding box center [533, 235] width 12 height 12
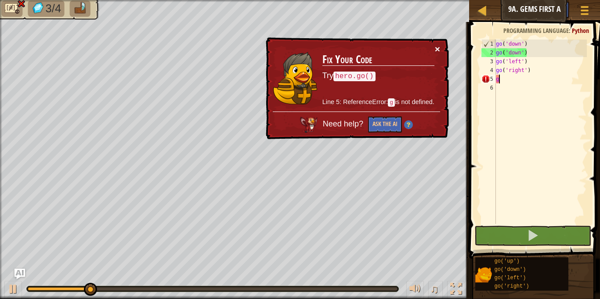
click at [438, 51] on button "×" at bounding box center [437, 48] width 5 height 9
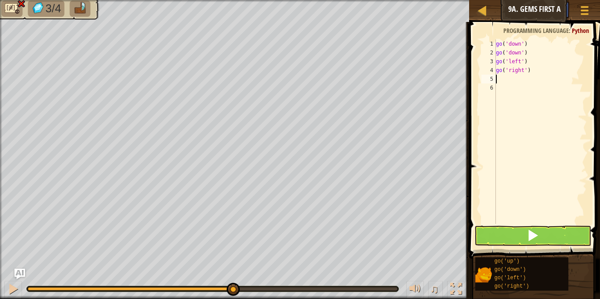
type textarea "g"
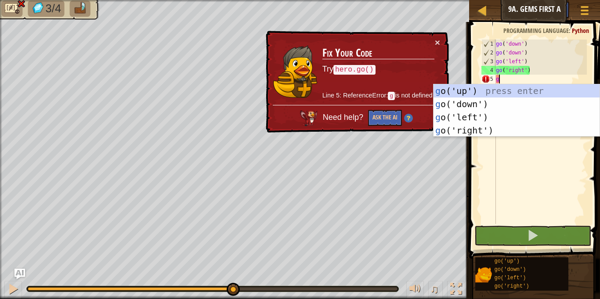
click at [486, 132] on div "g o('up') press enter g o('down') press enter g o('left') press enter g o('righ…" at bounding box center [517, 123] width 166 height 79
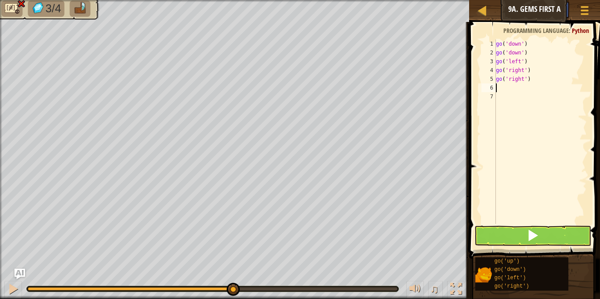
type textarea "g"
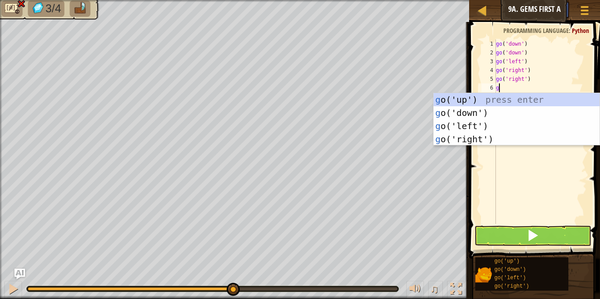
click at [484, 124] on div "g o('up') press enter g o('down') press enter g o('left') press enter g o('righ…" at bounding box center [517, 132] width 166 height 79
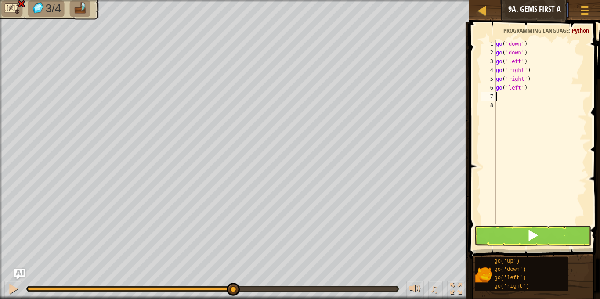
type textarea "g"
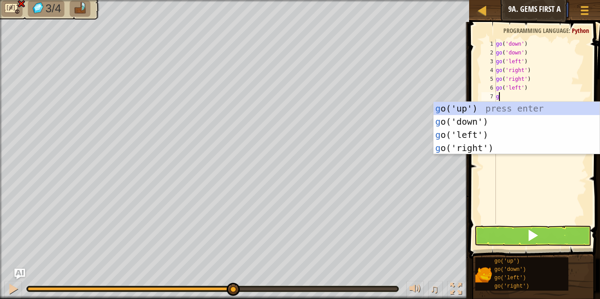
click at [482, 123] on div "g o('up') press enter g o('down') press enter g o('left') press enter g o('righ…" at bounding box center [517, 141] width 166 height 79
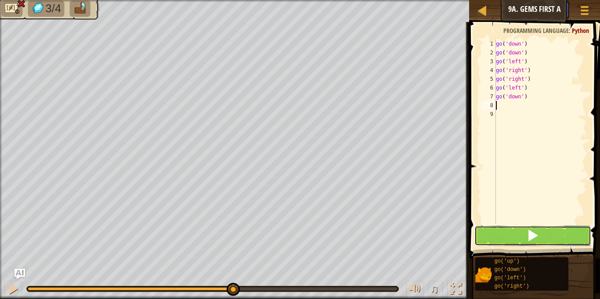
click at [552, 228] on button at bounding box center [533, 236] width 116 height 20
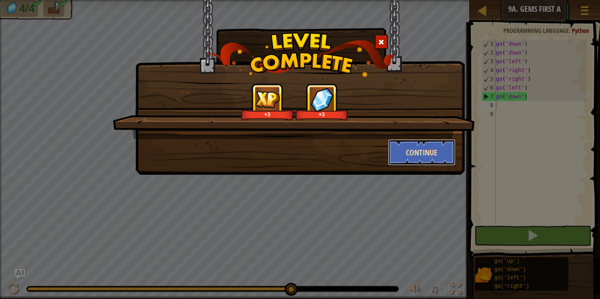
click at [439, 151] on button "Continue" at bounding box center [422, 152] width 68 height 26
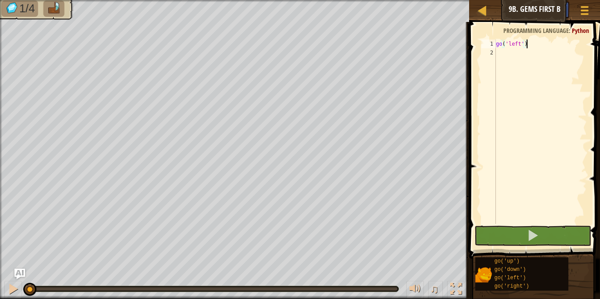
scroll to position [4, 4]
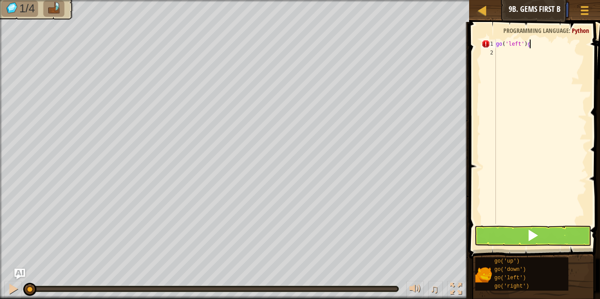
type textarea "go('left')"
click at [516, 52] on div "go ( 'left' )" at bounding box center [540, 141] width 93 height 202
type textarea "g"
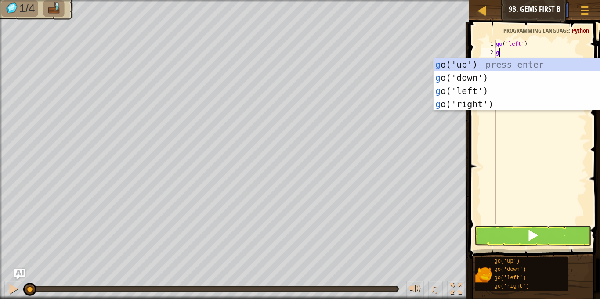
click at [487, 98] on div "g o('up') press enter g o('down') press enter g o('left') press enter g o('righ…" at bounding box center [517, 97] width 166 height 79
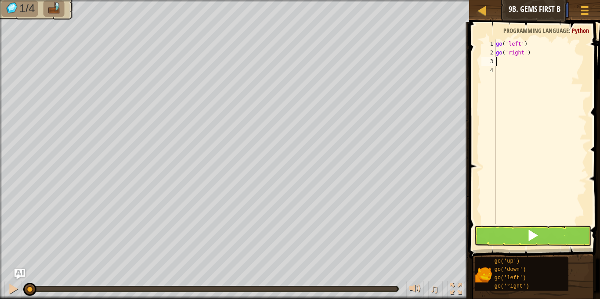
type textarea "g"
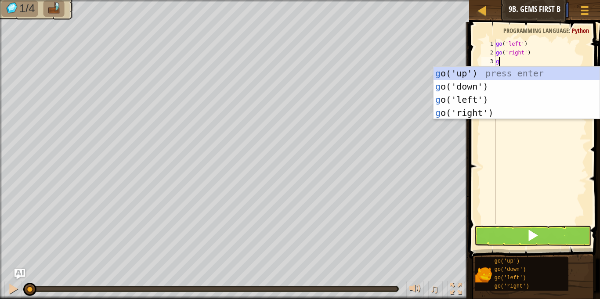
click at [465, 74] on div "g o('up') press enter g o('down') press enter g o('left') press enter g o('righ…" at bounding box center [517, 106] width 166 height 79
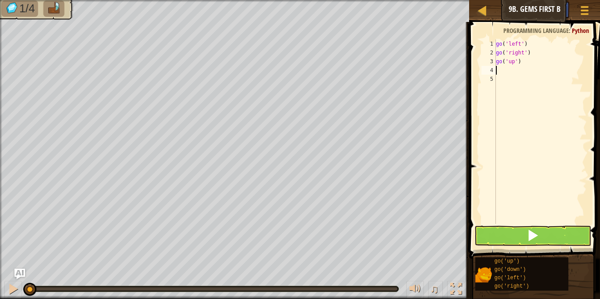
type textarea "g"
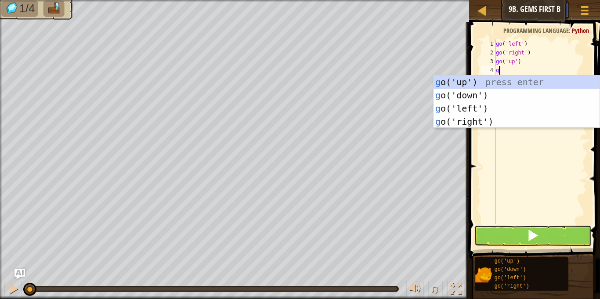
click at [478, 96] on div "g o('up') press enter g o('down') press enter g o('left') press enter g o('righ…" at bounding box center [517, 115] width 166 height 79
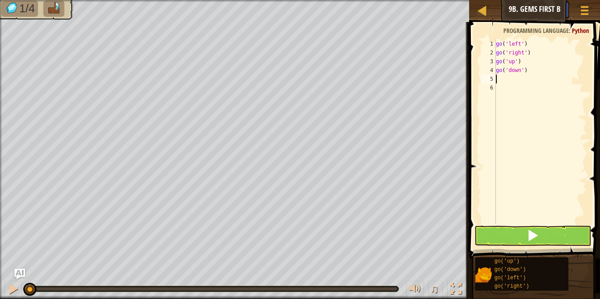
type textarea "g"
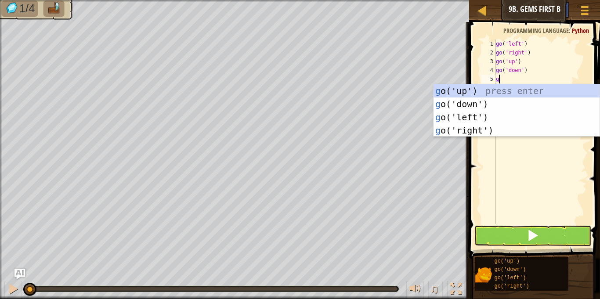
click at [481, 107] on div "g o('up') press enter g o('down') press enter g o('left') press enter g o('righ…" at bounding box center [517, 123] width 166 height 79
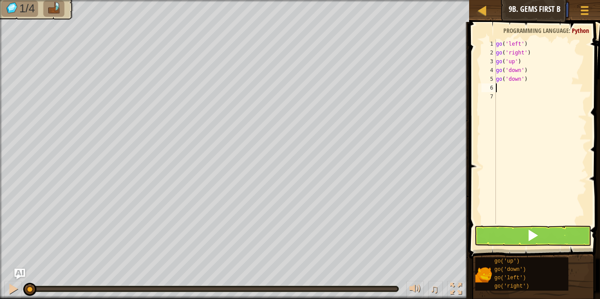
type textarea "g"
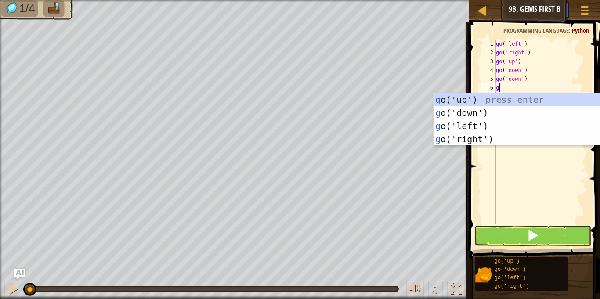
click at [470, 97] on div "g o('up') press enter g o('down') press enter g o('left') press enter g o('righ…" at bounding box center [517, 132] width 166 height 79
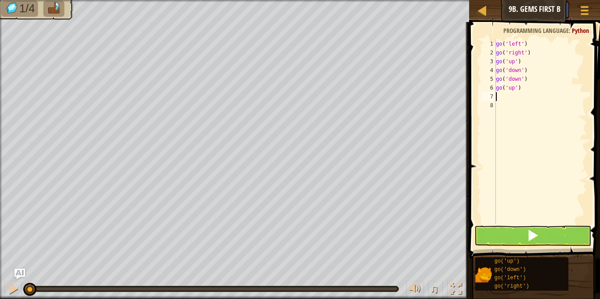
type textarea "g"
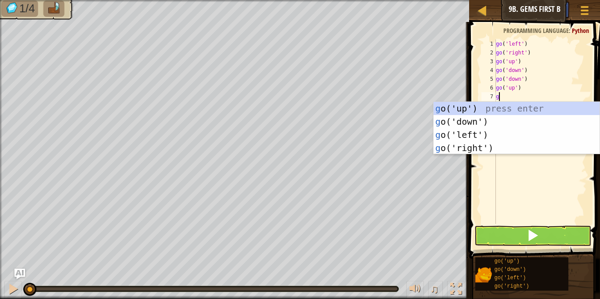
click at [464, 141] on div "g o('up') press enter g o('down') press enter g o('left') press enter g o('righ…" at bounding box center [517, 141] width 166 height 79
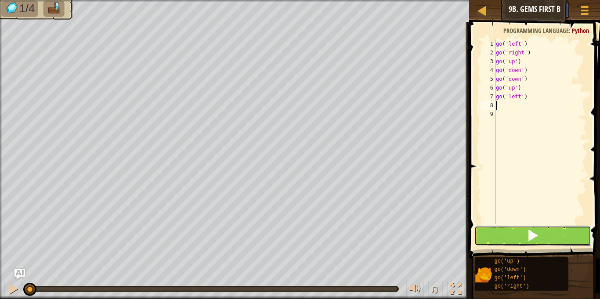
click at [555, 232] on button at bounding box center [533, 236] width 116 height 20
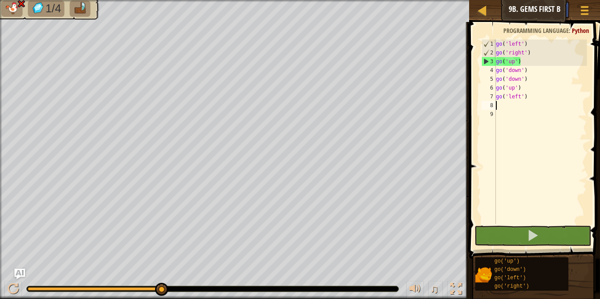
click at [533, 51] on div "go ( 'left' ) go ( 'right' ) go ( 'up' ) go ( 'down' ) go ( 'down' ) go ( 'up' …" at bounding box center [540, 141] width 93 height 202
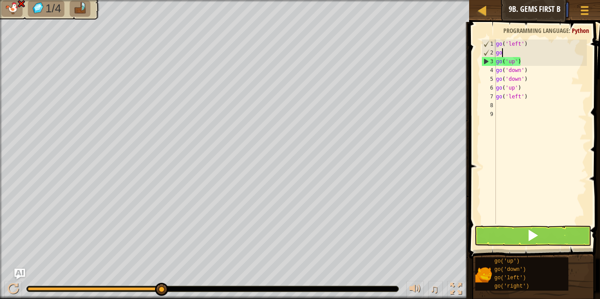
type textarea "g"
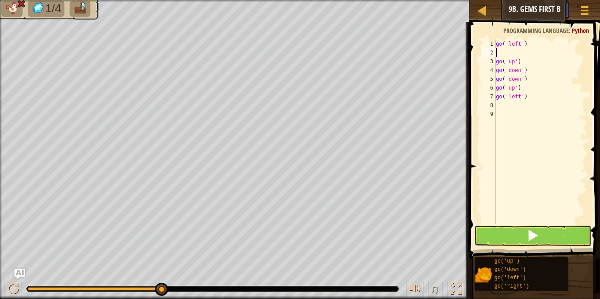
type textarea "g"
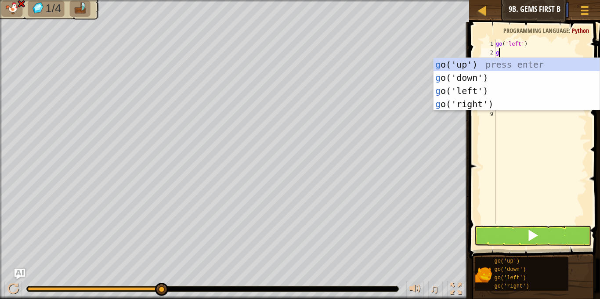
click at [488, 98] on div "g o('up') press enter g o('down') press enter g o('left') press enter g o('righ…" at bounding box center [517, 97] width 166 height 79
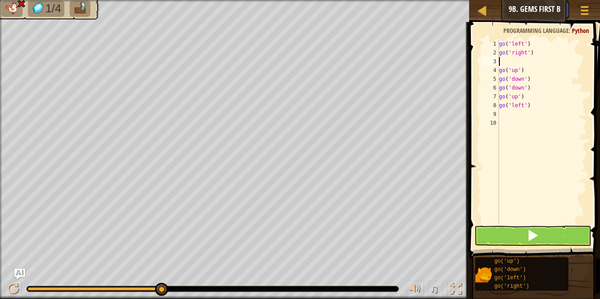
click at [539, 54] on div "go ( 'left' ) go ( 'right' ) go ( 'up' ) go ( 'down' ) go ( 'down' ) go ( 'up' …" at bounding box center [542, 141] width 90 height 202
type textarea "g"
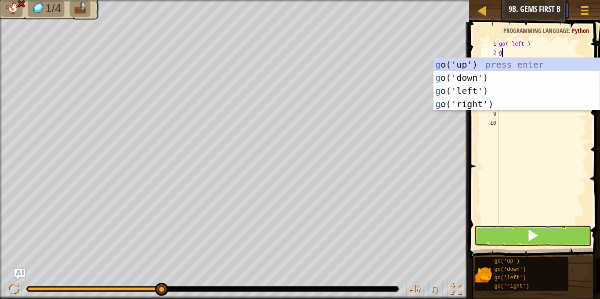
click at [501, 90] on div "g o('up') press enter g o('down') press enter g o('left') press enter g o('righ…" at bounding box center [517, 97] width 166 height 79
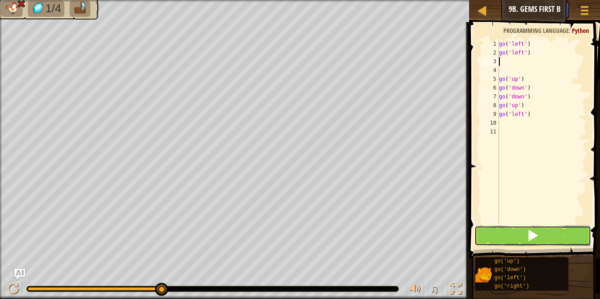
click at [568, 240] on button at bounding box center [533, 236] width 116 height 20
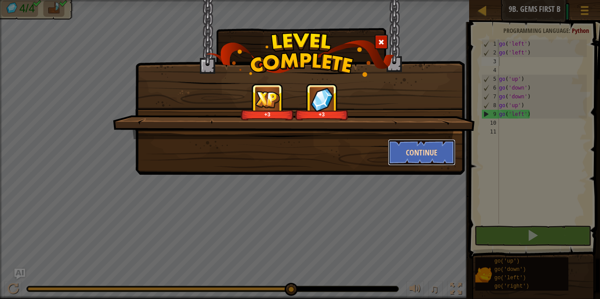
click at [418, 150] on button "Continue" at bounding box center [422, 152] width 68 height 26
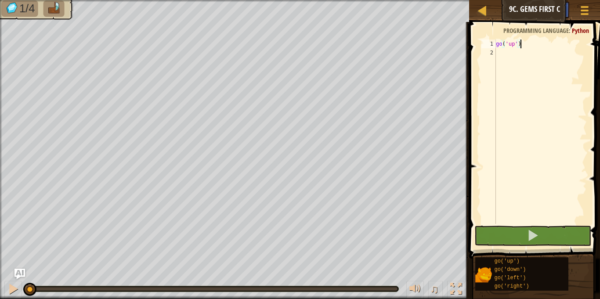
scroll to position [4, 4]
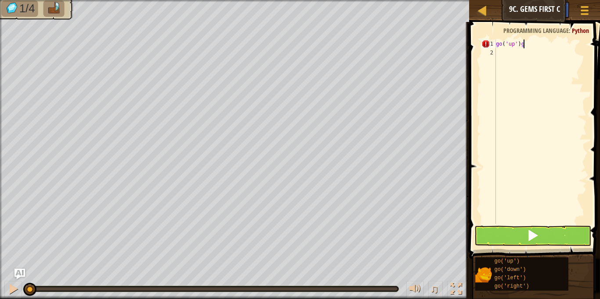
type textarea "go('up')"
click at [514, 55] on div "go ( 'up' )" at bounding box center [540, 141] width 93 height 202
type textarea "g"
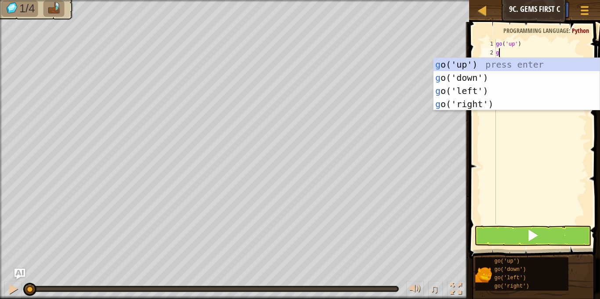
click at [466, 61] on div "g o('up') press enter g o('down') press enter g o('left') press enter g o('righ…" at bounding box center [517, 97] width 166 height 79
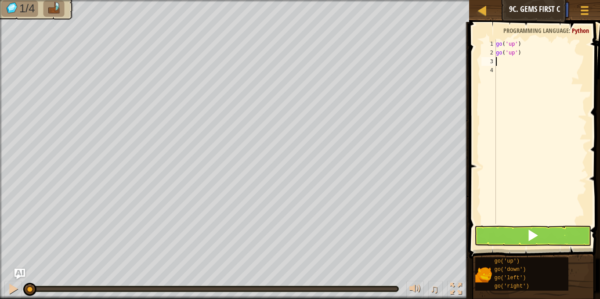
type textarea "g"
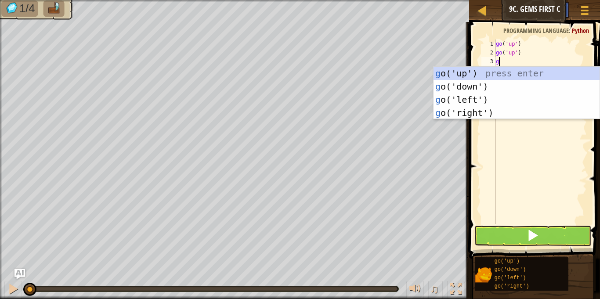
click at [485, 100] on div "g o('up') press enter g o('down') press enter g o('left') press enter g o('righ…" at bounding box center [517, 106] width 166 height 79
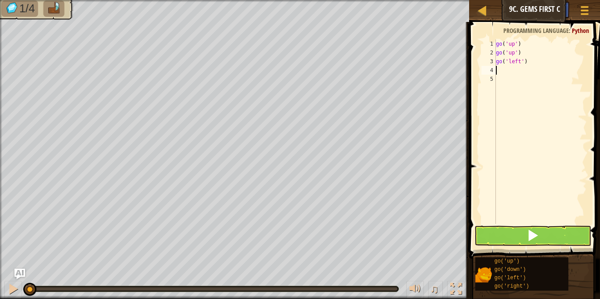
type textarea "g"
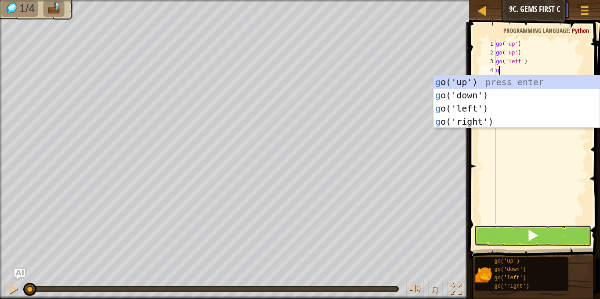
click at [486, 124] on div "g o('up') press enter g o('down') press enter g o('left') press enter g o('righ…" at bounding box center [517, 115] width 166 height 79
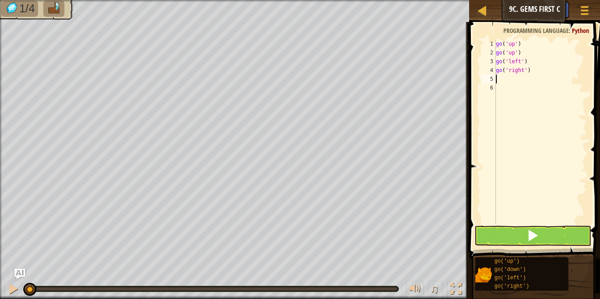
type textarea "g"
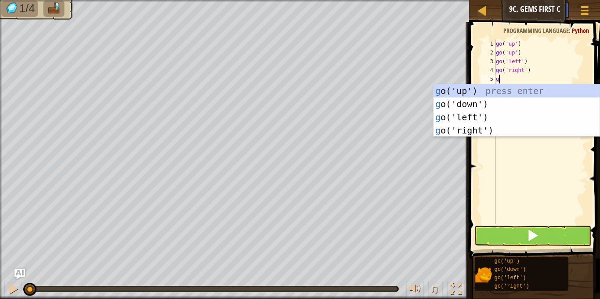
click at [480, 134] on div "g o('up') press enter g o('down') press enter g o('left') press enter g o('righ…" at bounding box center [517, 123] width 166 height 79
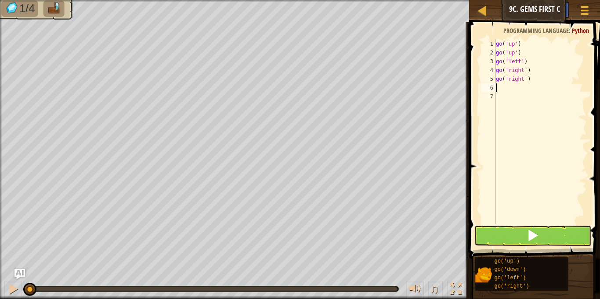
type textarea "g"
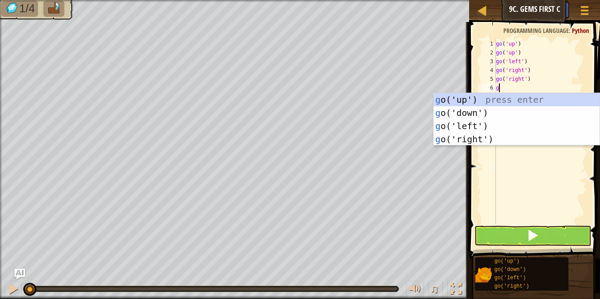
click at [499, 127] on div "g o('up') press enter g o('down') press enter g o('left') press enter g o('righ…" at bounding box center [517, 132] width 166 height 79
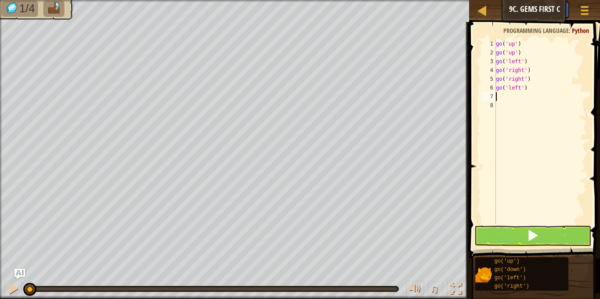
type textarea "g"
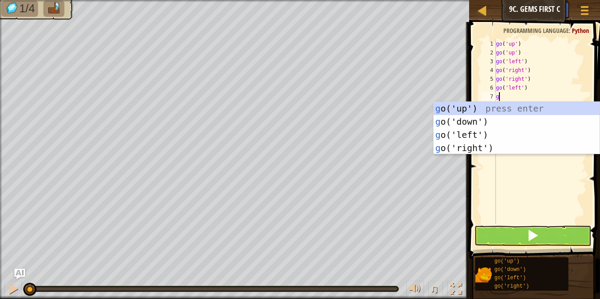
click at [465, 111] on div "g o('up') press enter g o('down') press enter g o('left') press enter g o('righ…" at bounding box center [517, 141] width 166 height 79
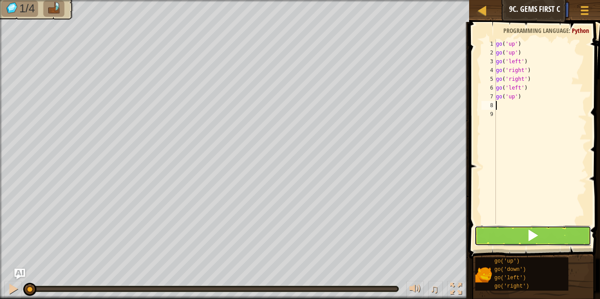
click at [580, 234] on button at bounding box center [533, 236] width 116 height 20
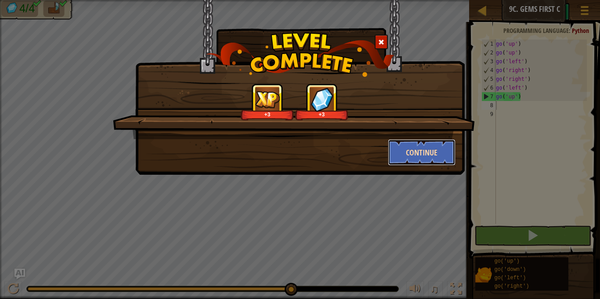
click at [428, 149] on button "Continue" at bounding box center [422, 152] width 68 height 26
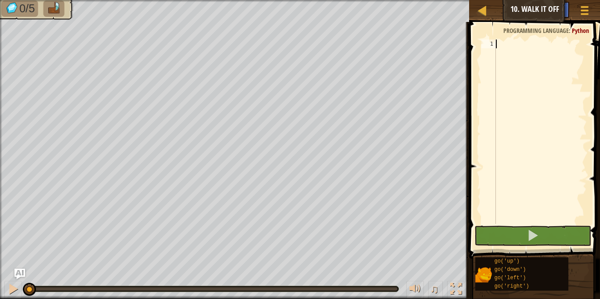
type textarea "g"
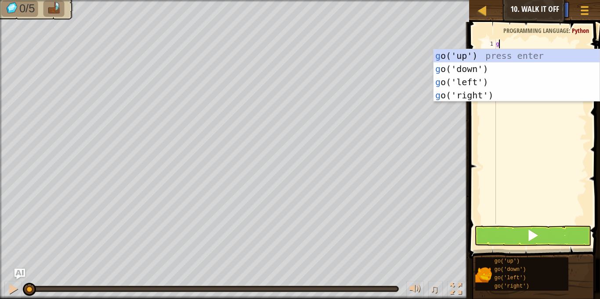
click at [466, 56] on div "g o('up') press enter g o('down') press enter g o('left') press enter g o('righ…" at bounding box center [517, 88] width 166 height 79
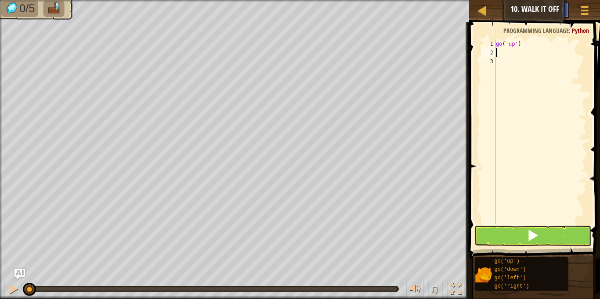
type textarea "g"
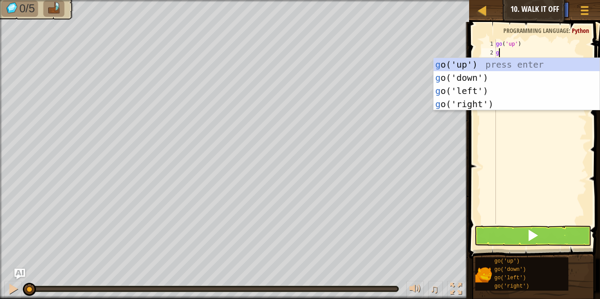
click at [466, 65] on div "g o('up') press enter g o('down') press enter g o('left') press enter g o('righ…" at bounding box center [517, 97] width 166 height 79
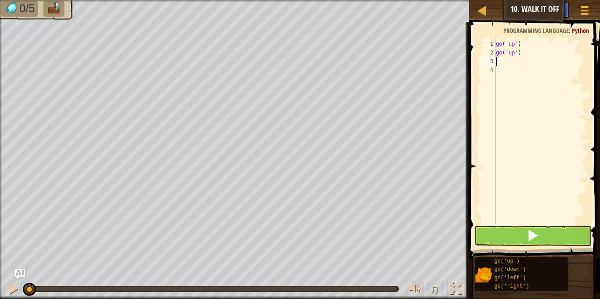
type textarea "g"
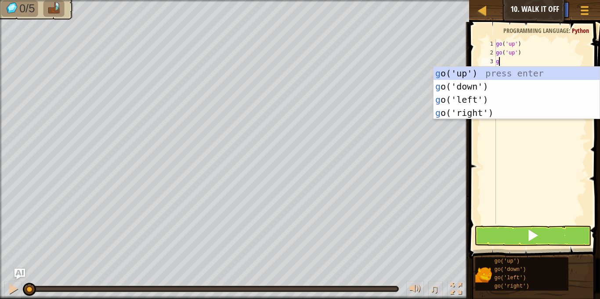
click at [465, 75] on div "g o('up') press enter g o('down') press enter g o('left') press enter g o('righ…" at bounding box center [517, 106] width 166 height 79
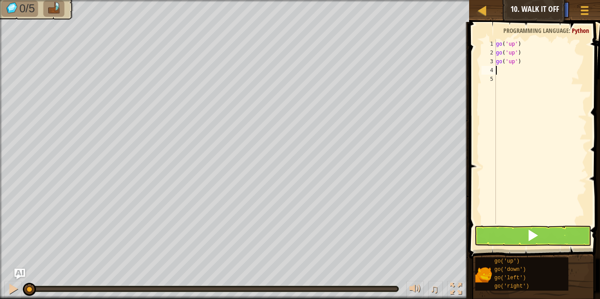
type textarea "g"
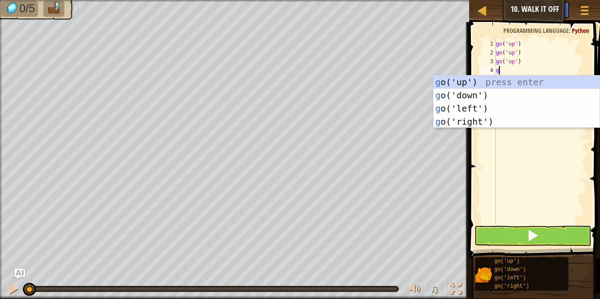
click at [495, 123] on div "g o('up') press enter g o('down') press enter g o('left') press enter g o('righ…" at bounding box center [517, 115] width 166 height 79
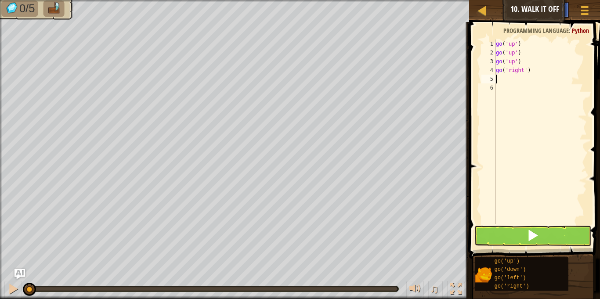
type textarea "g"
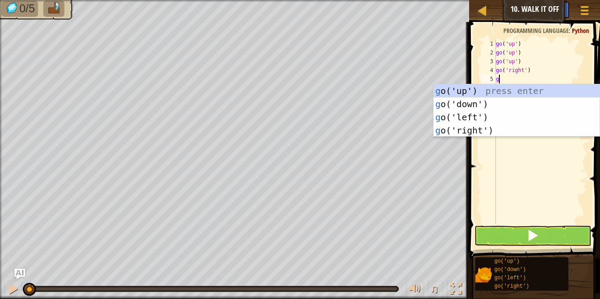
click at [494, 134] on div "g o('up') press enter g o('down') press enter g o('left') press enter g o('righ…" at bounding box center [517, 123] width 166 height 79
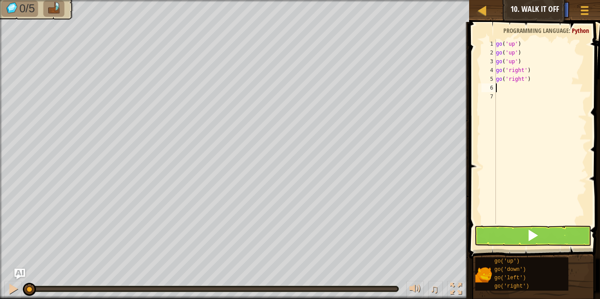
type textarea "g"
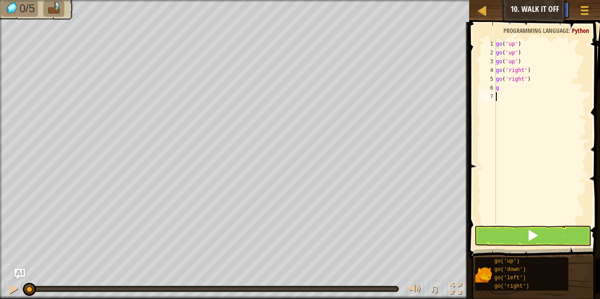
click at [521, 88] on div "go ( 'up' ) go ( 'up' ) go ( 'up' ) go ( 'right' ) go ( 'right' ) g" at bounding box center [540, 141] width 93 height 202
type textarea "g"
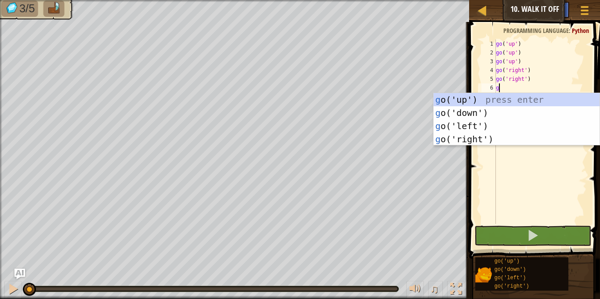
click at [487, 143] on div "g o('up') press enter g o('down') press enter g o('left') press enter g o('righ…" at bounding box center [517, 132] width 166 height 79
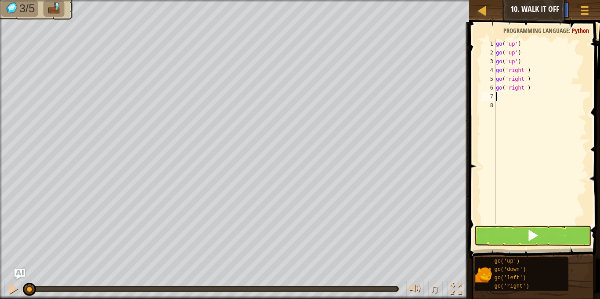
type textarea "g"
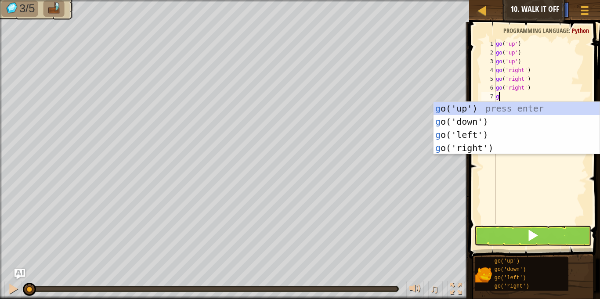
click at [487, 149] on div "g o('up') press enter g o('down') press enter g o('left') press enter g o('righ…" at bounding box center [517, 141] width 166 height 79
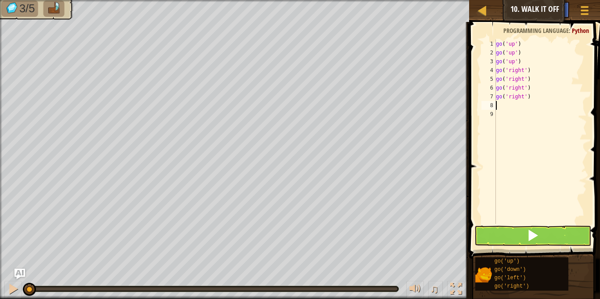
type textarea "g"
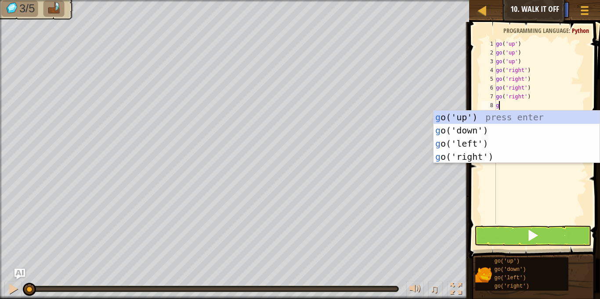
click at [477, 130] on div "g o('up') press enter g o('down') press enter g o('left') press enter g o('righ…" at bounding box center [517, 150] width 166 height 79
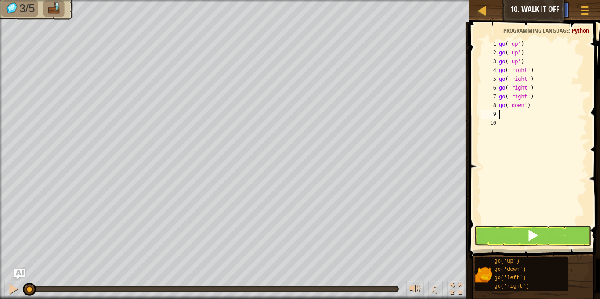
type textarea "g"
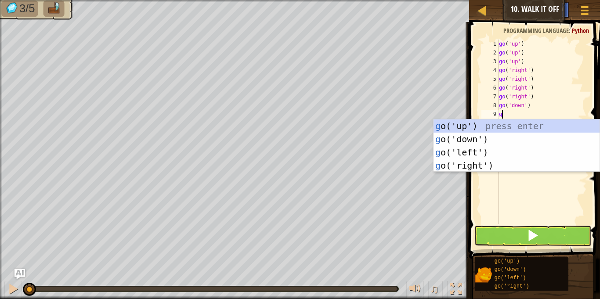
click at [486, 142] on div "g o('up') press enter g o('down') press enter g o('left') press enter g o('righ…" at bounding box center [517, 159] width 166 height 79
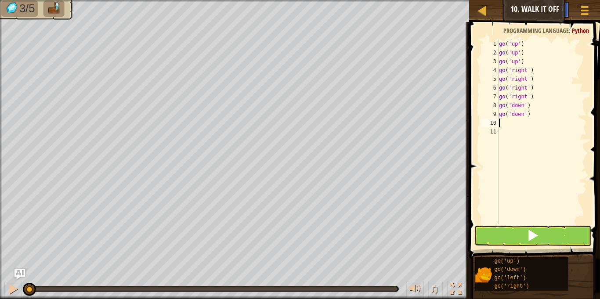
type textarea "g"
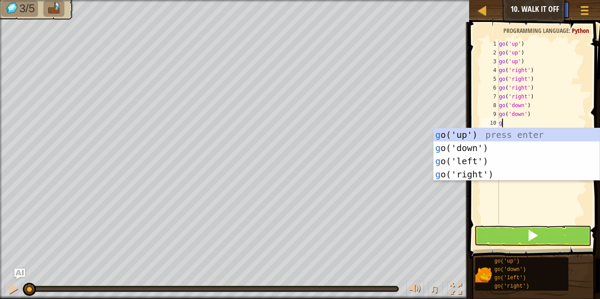
click at [475, 156] on div "g o('up') press enter g o('down') press enter g o('left') press enter g o('righ…" at bounding box center [517, 167] width 166 height 79
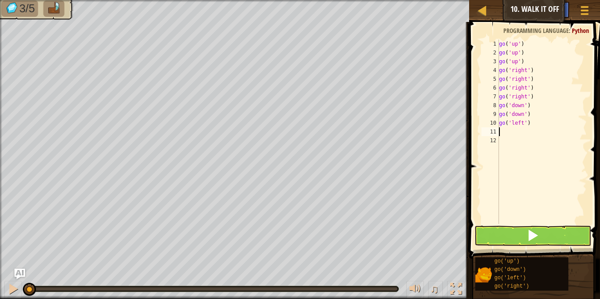
click at [548, 121] on div "go ( 'up' ) go ( 'up' ) go ( 'up' ) go ( 'right' ) go ( 'right' ) go ( 'right' …" at bounding box center [542, 141] width 90 height 202
type textarea "g"
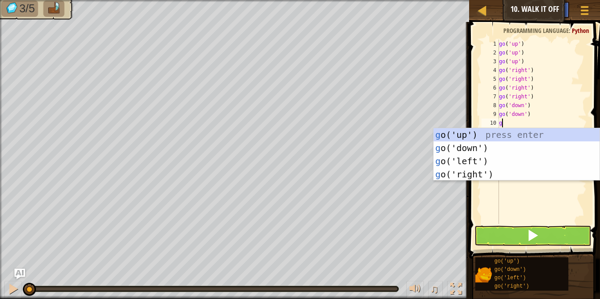
click at [501, 150] on div "g o('up') press enter g o('down') press enter g o('left') press enter g o('righ…" at bounding box center [517, 167] width 166 height 79
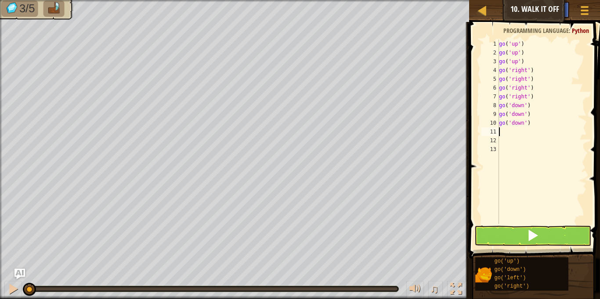
type textarea "g"
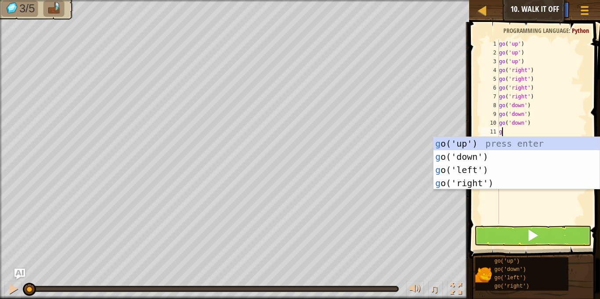
click at [479, 175] on div "g o('up') press enter g o('down') press enter g o('left') press enter g o('righ…" at bounding box center [517, 176] width 166 height 79
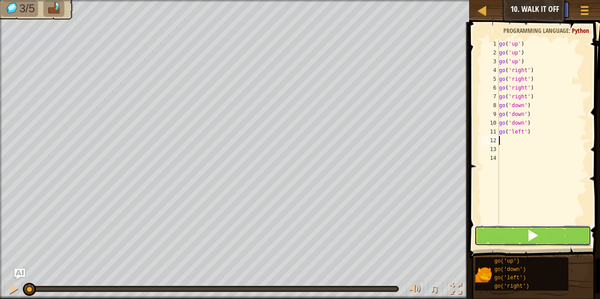
click at [531, 236] on span at bounding box center [533, 235] width 12 height 12
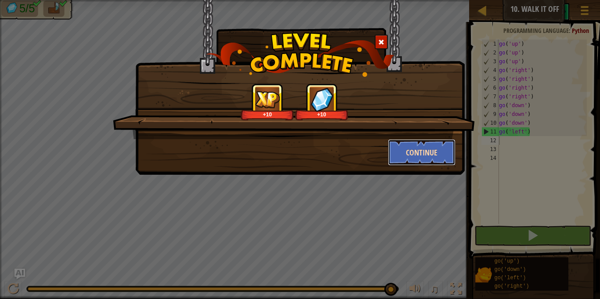
click at [425, 147] on button "Continue" at bounding box center [422, 152] width 68 height 26
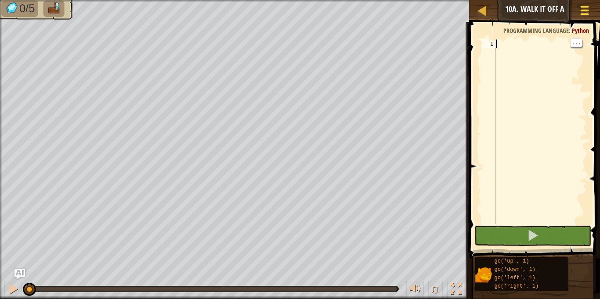
click at [583, 16] on div at bounding box center [585, 10] width 12 height 13
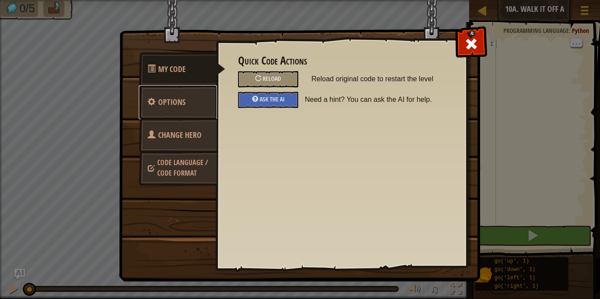
click at [175, 102] on span "Options" at bounding box center [171, 102] width 27 height 11
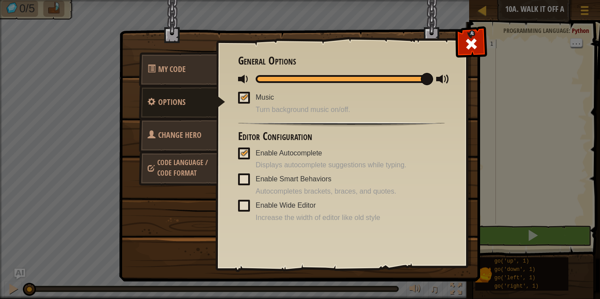
click at [185, 141] on link "Change Hero" at bounding box center [178, 135] width 78 height 34
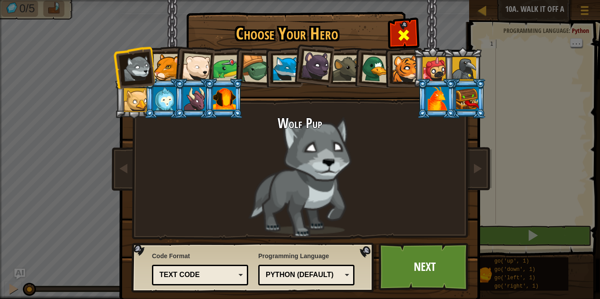
click at [408, 29] on span at bounding box center [404, 35] width 14 height 14
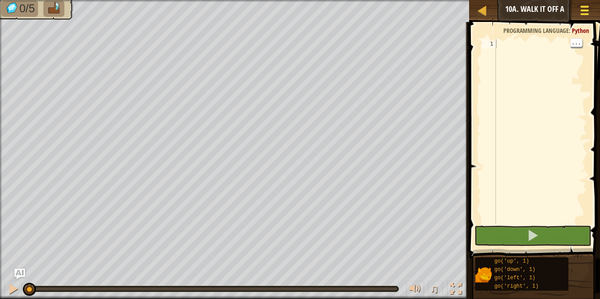
click at [575, 15] on button "Game Menu" at bounding box center [584, 12] width 23 height 22
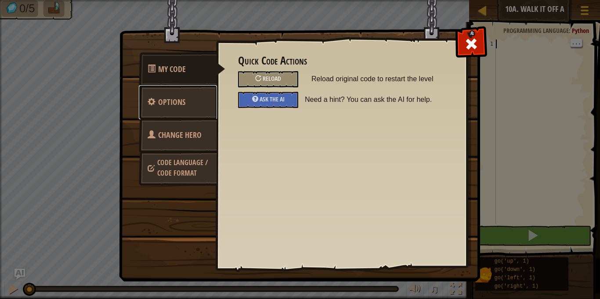
click at [164, 96] on link "Options" at bounding box center [178, 102] width 78 height 34
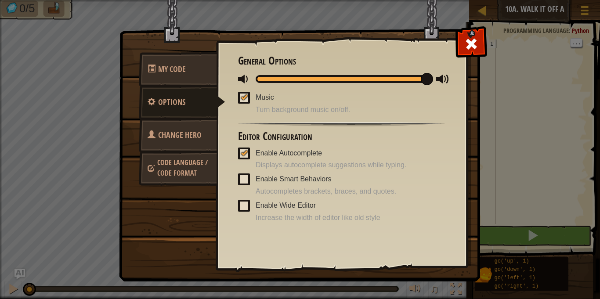
click at [173, 177] on span "Code Language / Code Format" at bounding box center [182, 168] width 51 height 20
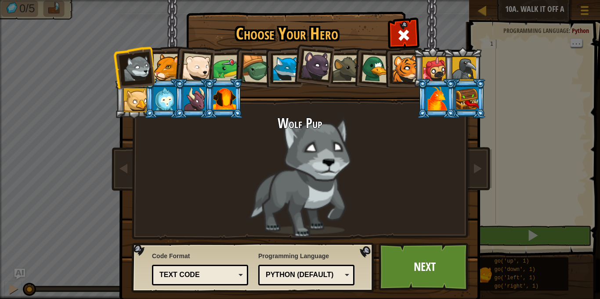
click at [296, 272] on div "Python (Default)" at bounding box center [304, 275] width 76 height 10
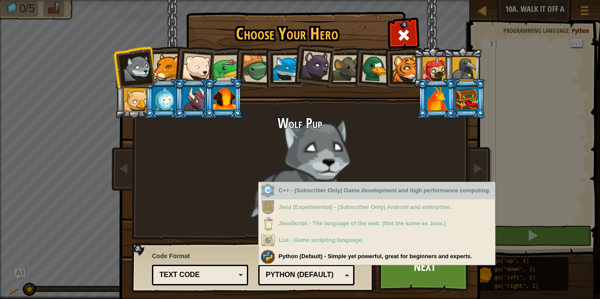
click at [509, 135] on div "Choose Your Hero 123 Wolf Pup Cougar Polar Bear Cub Frog Turtle Blue Fox Panthe…" at bounding box center [300, 149] width 600 height 299
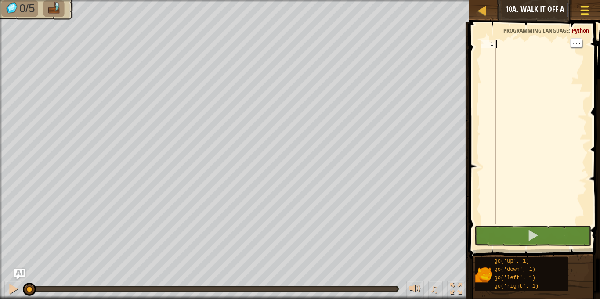
click at [577, 10] on button "Game Menu" at bounding box center [584, 12] width 23 height 22
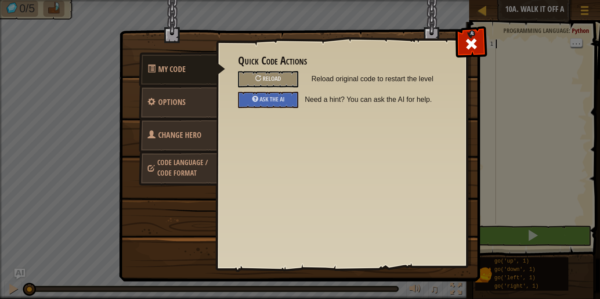
click at [203, 131] on link "Change Hero" at bounding box center [178, 135] width 78 height 34
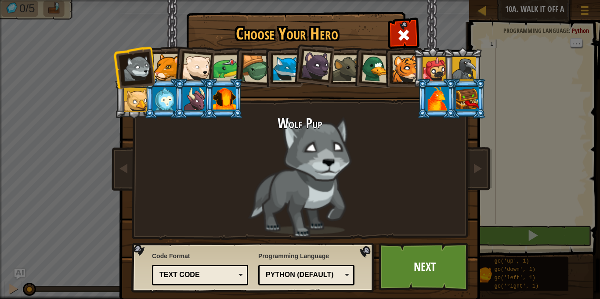
click at [327, 276] on div "Python (Default)" at bounding box center [304, 275] width 76 height 10
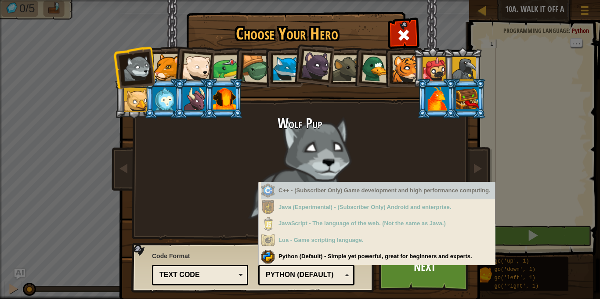
click at [520, 113] on div "Choose Your Hero 123 Wolf Pup Cougar Polar Bear Cub Frog Turtle Blue Fox Panthe…" at bounding box center [300, 149] width 600 height 299
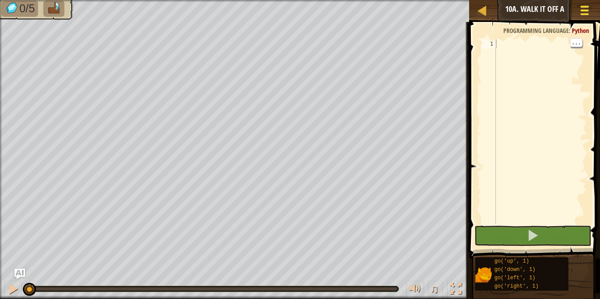
click at [576, 11] on button "Game Menu" at bounding box center [584, 12] width 23 height 22
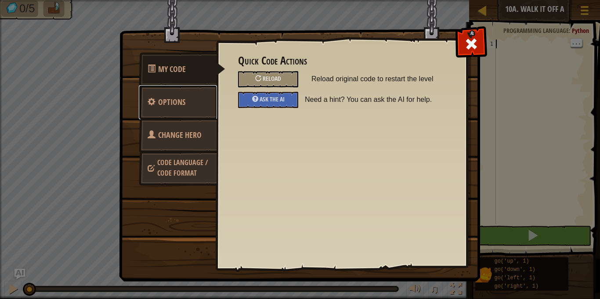
click at [162, 101] on span "Options" at bounding box center [171, 102] width 27 height 11
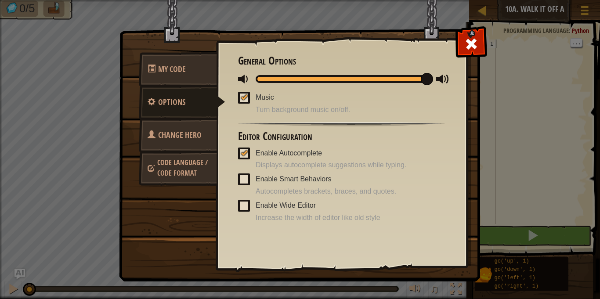
click at [164, 168] on span "Code Language / Code Format" at bounding box center [182, 168] width 51 height 20
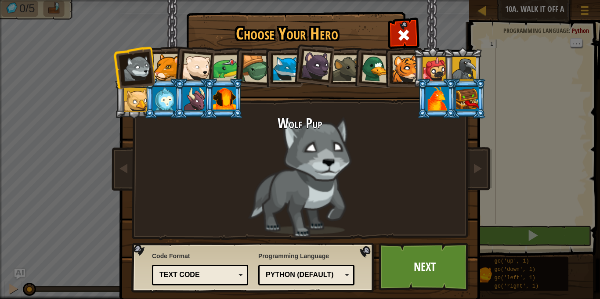
click at [196, 277] on div "Text code" at bounding box center [198, 275] width 76 height 10
click at [408, 35] on span at bounding box center [404, 35] width 14 height 14
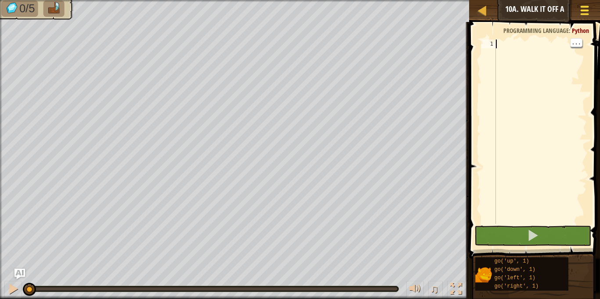
click at [582, 14] on span at bounding box center [585, 14] width 8 height 2
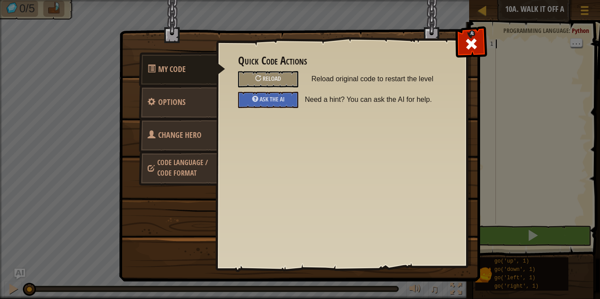
click at [181, 198] on img at bounding box center [303, 124] width 368 height 315
click at [171, 179] on link "Code Language / Code Format" at bounding box center [178, 167] width 78 height 33
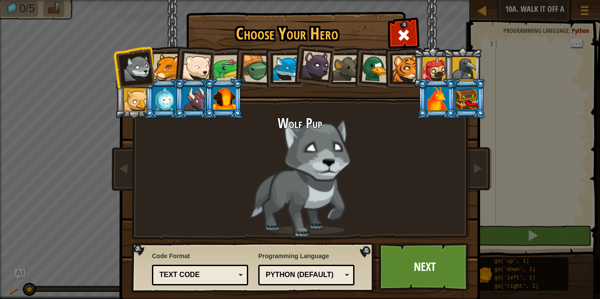
click at [272, 279] on div "Python (Default)" at bounding box center [304, 275] width 76 height 10
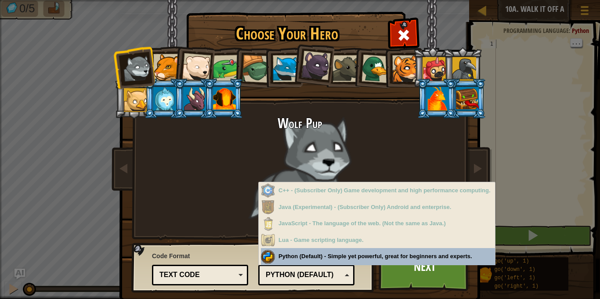
click at [206, 280] on div "Text code" at bounding box center [198, 275] width 76 height 10
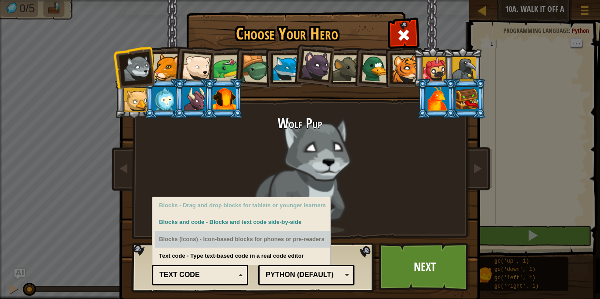
click at [192, 236] on div "Blocks (Icons) - Icon-based blocks for phones or pre-readers" at bounding box center [243, 239] width 176 height 17
click at [199, 242] on div "Blocks (Icons) - Icon-based blocks for phones or pre-readers" at bounding box center [243, 239] width 176 height 17
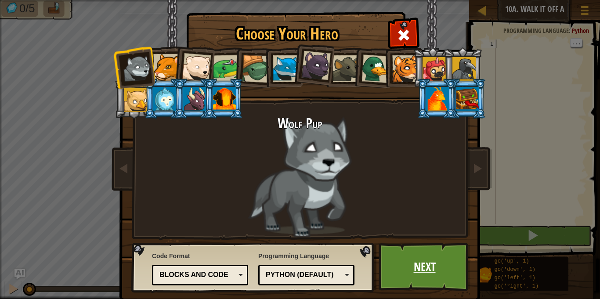
click at [439, 274] on link "Next" at bounding box center [425, 267] width 92 height 48
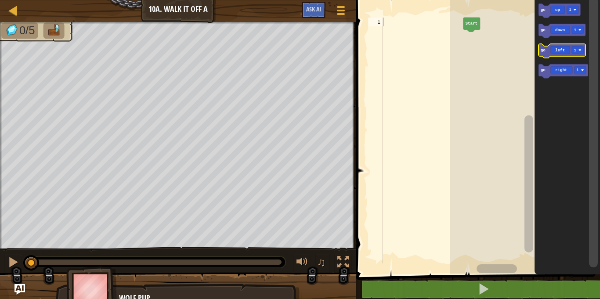
click at [566, 50] on icon "Blockly Workspace" at bounding box center [562, 51] width 47 height 14
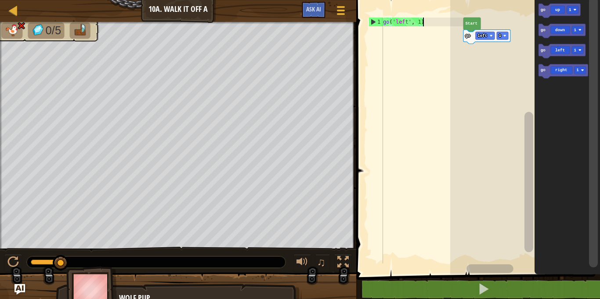
click at [426, 22] on div "go ( 'left' , 1 )" at bounding box center [422, 150] width 82 height 264
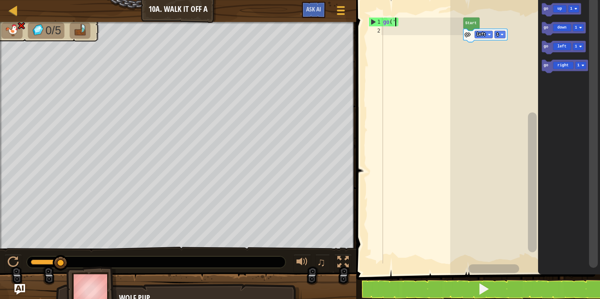
type textarea "g"
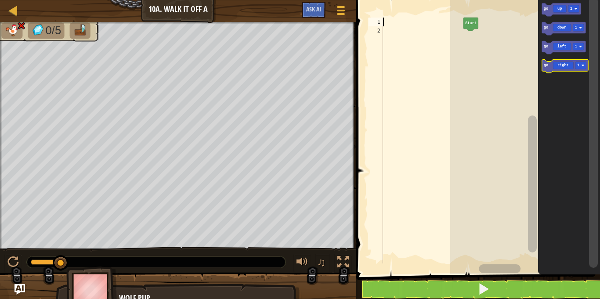
click at [570, 64] on icon "Blockly Workspace" at bounding box center [565, 66] width 46 height 13
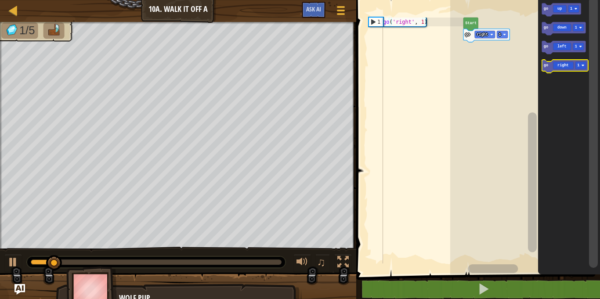
click at [572, 62] on icon "Blockly Workspace" at bounding box center [565, 66] width 46 height 13
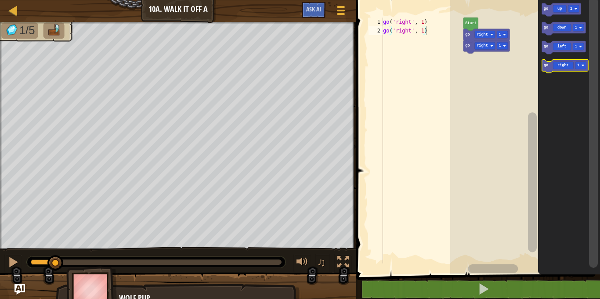
click at [572, 62] on icon "Blockly Workspace" at bounding box center [565, 66] width 46 height 13
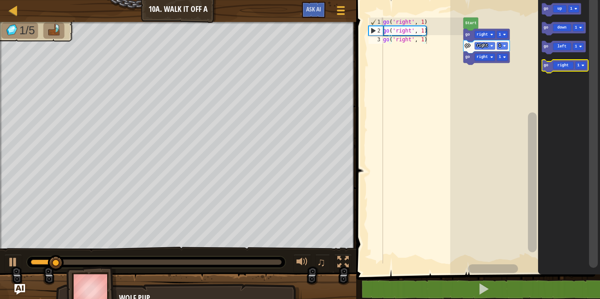
click at [573, 62] on icon "Blockly Workspace" at bounding box center [565, 66] width 46 height 13
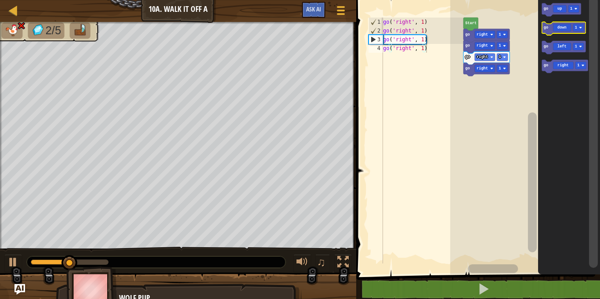
click at [557, 26] on icon "Blockly Workspace" at bounding box center [564, 28] width 44 height 13
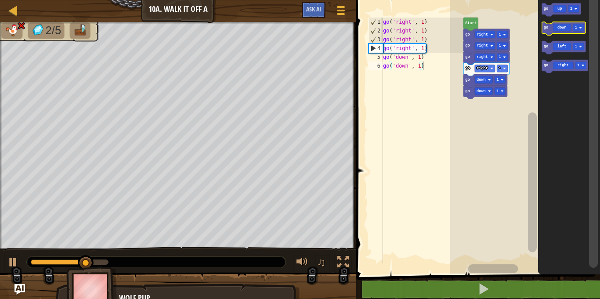
click at [557, 26] on icon "Blockly Workspace" at bounding box center [564, 28] width 44 height 13
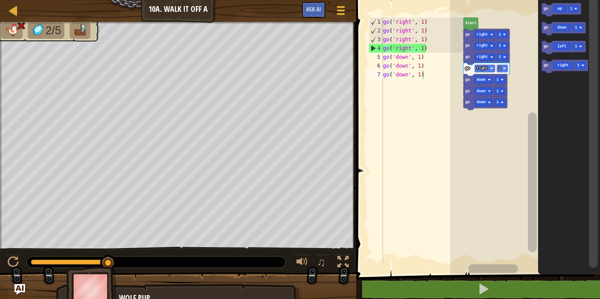
click at [431, 49] on div "go ( 'right' , 1 ) go ( 'right' , 1 ) go ( 'right' , 1 ) go ( 'right' , 1 ) go …" at bounding box center [422, 150] width 82 height 264
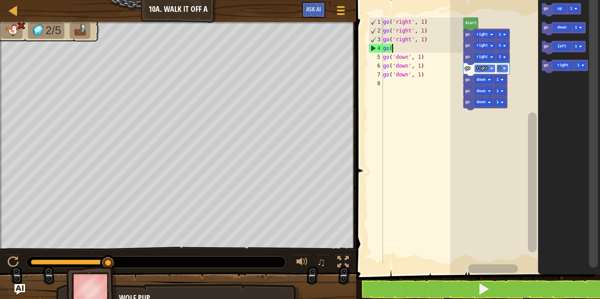
type textarea "g"
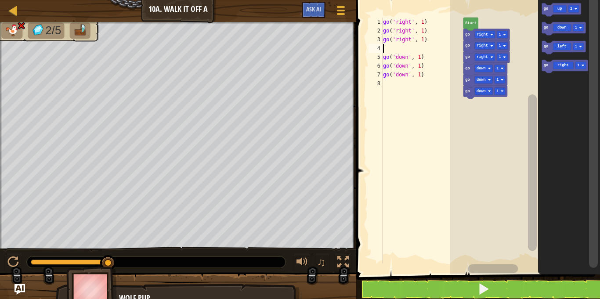
click at [418, 276] on span at bounding box center [479, 125] width 251 height 310
click at [418, 287] on button at bounding box center [483, 289] width 247 height 20
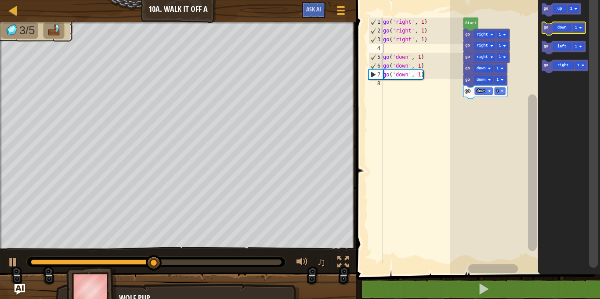
click at [559, 30] on icon "Blockly Workspace" at bounding box center [564, 28] width 44 height 13
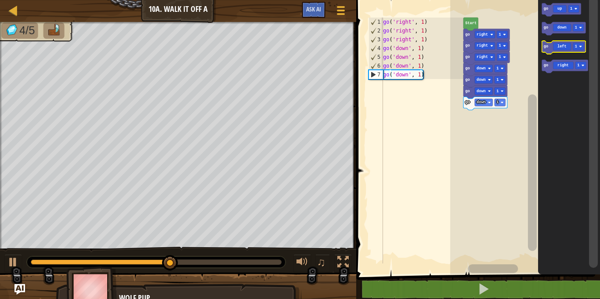
click at [562, 42] on icon "Blockly Workspace" at bounding box center [564, 47] width 44 height 13
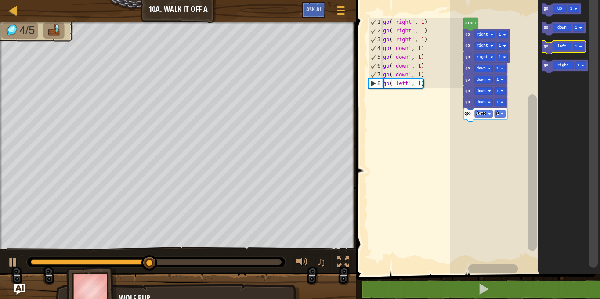
click at [562, 42] on icon "Blockly Workspace" at bounding box center [564, 47] width 44 height 13
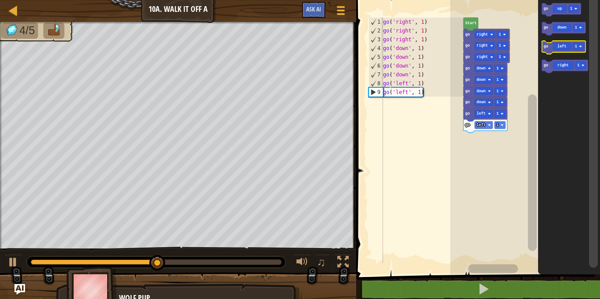
click at [562, 43] on icon "Blockly Workspace" at bounding box center [564, 47] width 44 height 13
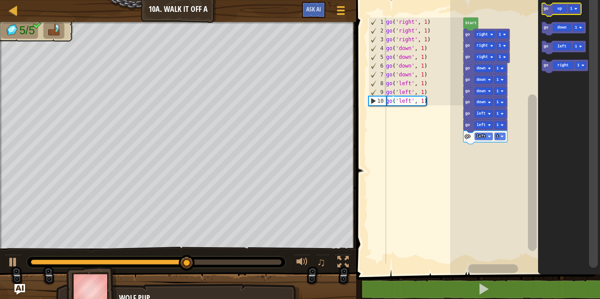
click at [554, 15] on rect "Blockly Workspace" at bounding box center [561, 9] width 39 height 13
click at [554, 10] on icon "Blockly Workspace" at bounding box center [561, 9] width 39 height 13
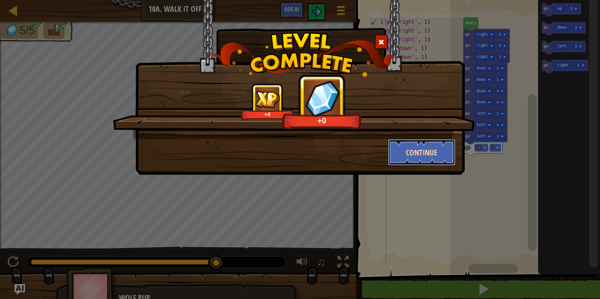
click at [410, 153] on button "Continue" at bounding box center [422, 152] width 68 height 26
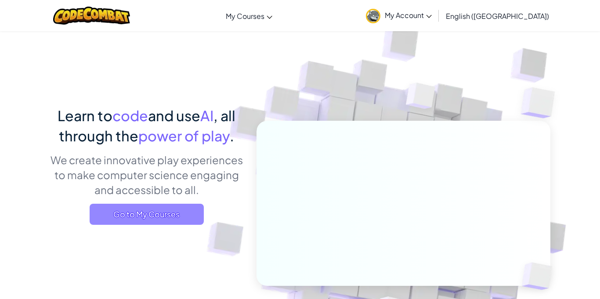
click at [164, 210] on span "Go to My Courses" at bounding box center [147, 214] width 114 height 21
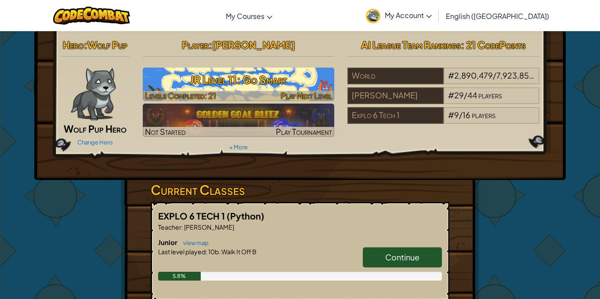
click at [222, 83] on h3 "JR Level 11: Go Smart" at bounding box center [239, 80] width 192 height 20
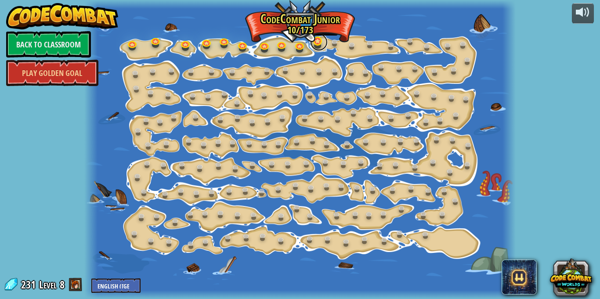
click at [313, 42] on link at bounding box center [319, 42] width 18 height 18
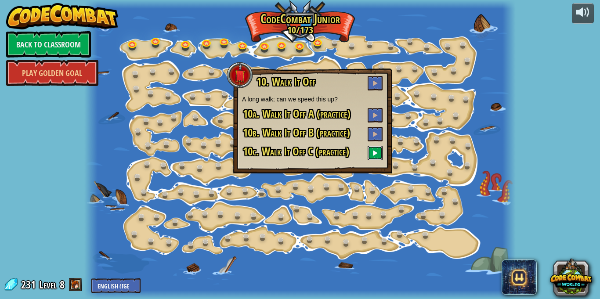
click at [374, 152] on span at bounding box center [375, 153] width 6 height 6
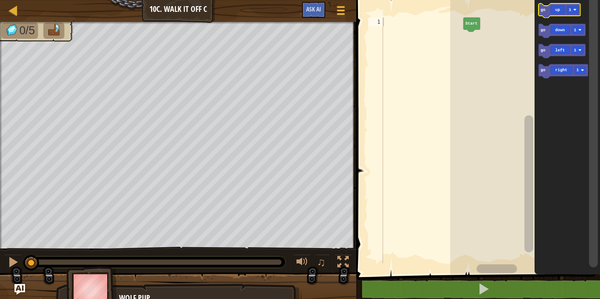
click at [564, 14] on icon "Blockly Workspace" at bounding box center [560, 11] width 42 height 14
click at [557, 15] on icon "Blockly Workspace" at bounding box center [560, 11] width 42 height 14
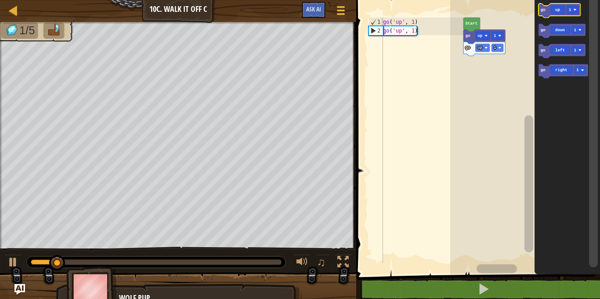
click at [557, 15] on icon "Blockly Workspace" at bounding box center [560, 11] width 42 height 14
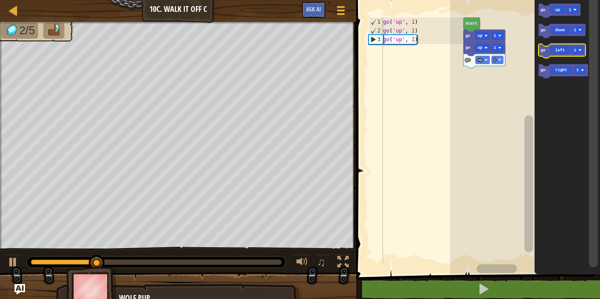
click at [559, 50] on icon "Blockly Workspace" at bounding box center [562, 51] width 47 height 14
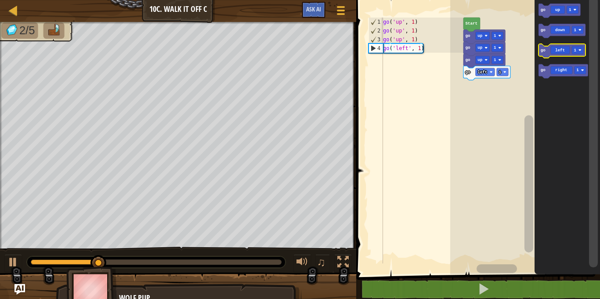
click at [556, 50] on icon "Blockly Workspace" at bounding box center [562, 51] width 47 height 14
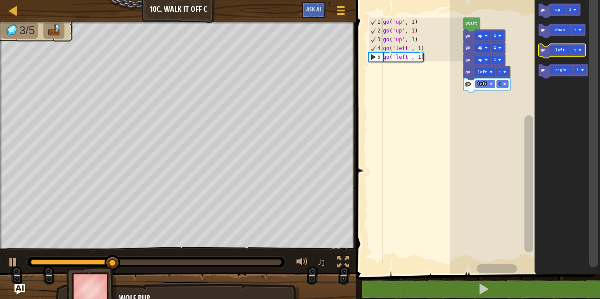
click at [556, 51] on icon "Blockly Workspace" at bounding box center [562, 51] width 47 height 14
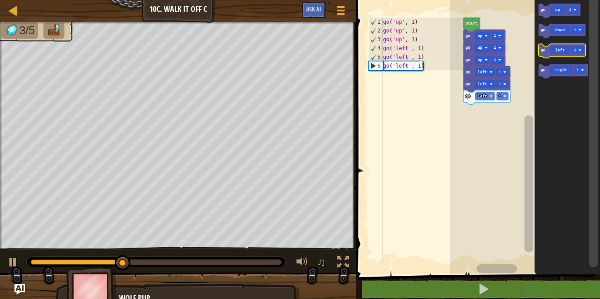
click at [556, 51] on icon "Blockly Workspace" at bounding box center [562, 51] width 47 height 14
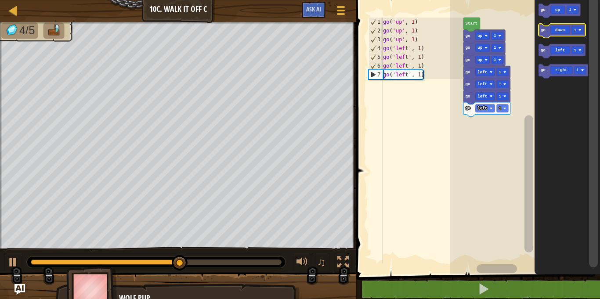
click at [565, 33] on icon "Blockly Workspace" at bounding box center [562, 31] width 47 height 14
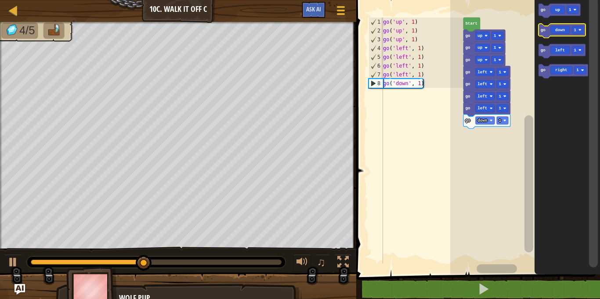
click at [565, 33] on icon "Blockly Workspace" at bounding box center [562, 31] width 47 height 14
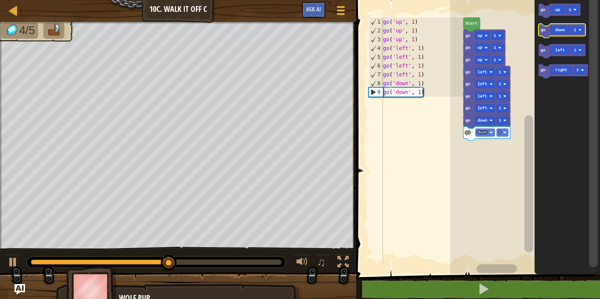
click at [565, 33] on icon "Blockly Workspace" at bounding box center [562, 31] width 47 height 14
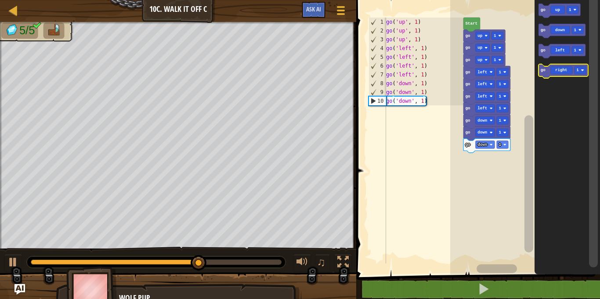
click at [568, 67] on icon "Blockly Workspace" at bounding box center [564, 71] width 50 height 14
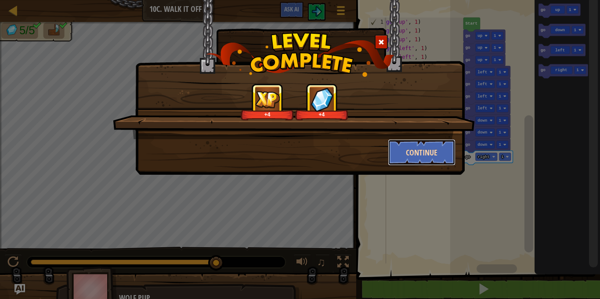
click at [431, 150] on button "Continue" at bounding box center [422, 152] width 68 height 26
